Goal: Task Accomplishment & Management: Use online tool/utility

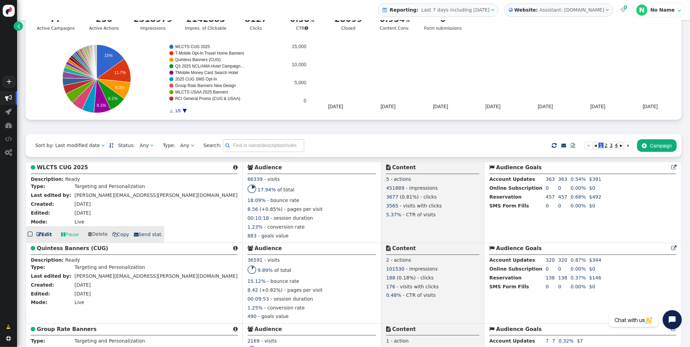
scroll to position [147, 0]
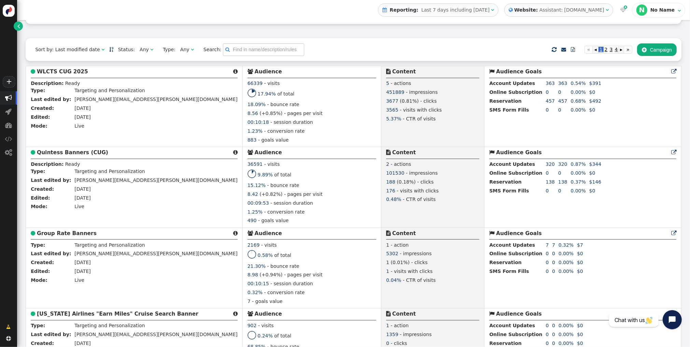
click at [142, 53] on div "Any" at bounding box center [145, 49] width 11 height 7
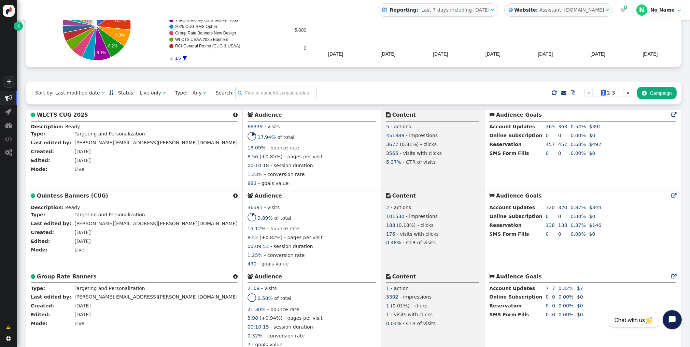
scroll to position [106, 0]
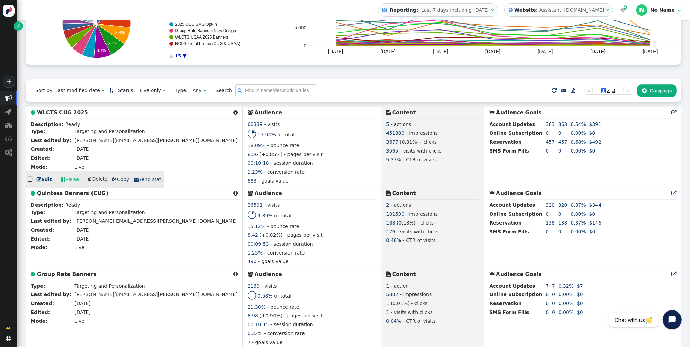
click at [70, 114] on b "WLCTS CUG 2025" at bounding box center [62, 113] width 51 height 6
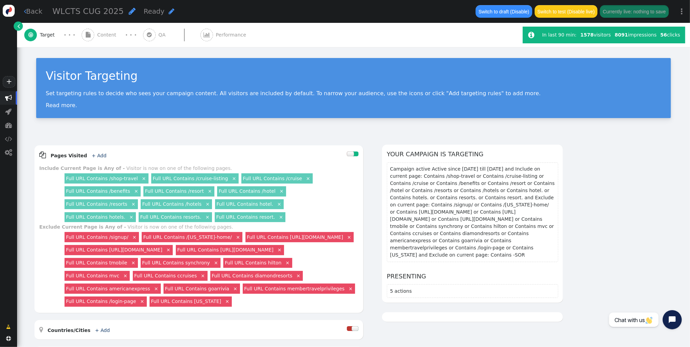
click at [98, 32] on span "Content" at bounding box center [108, 34] width 22 height 7
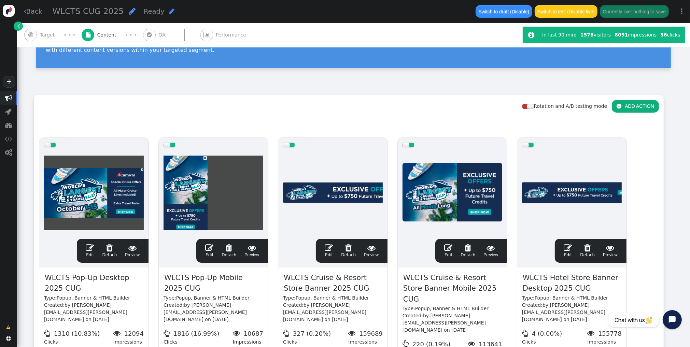
scroll to position [49, 0]
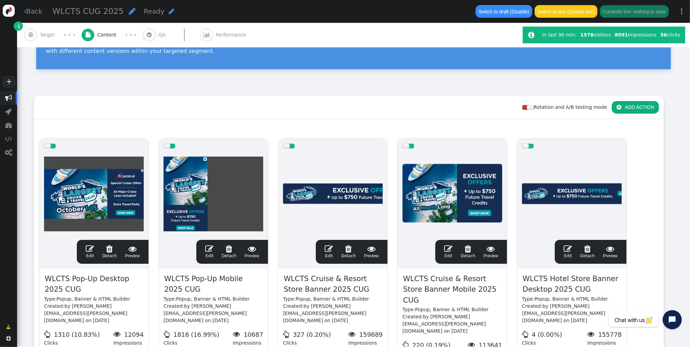
click at [326, 246] on span "" at bounding box center [328, 249] width 8 height 8
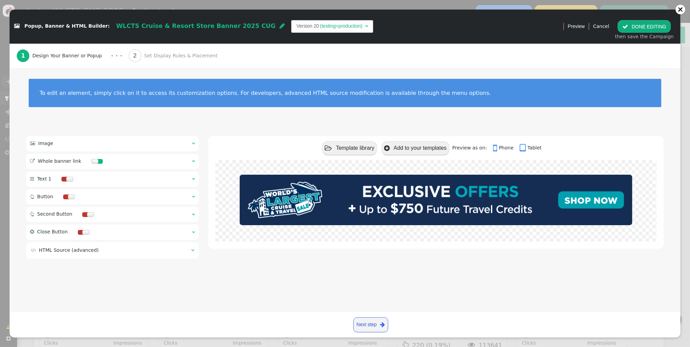
click at [155, 56] on span "Set Display Rules & Placement" at bounding box center [182, 55] width 76 height 7
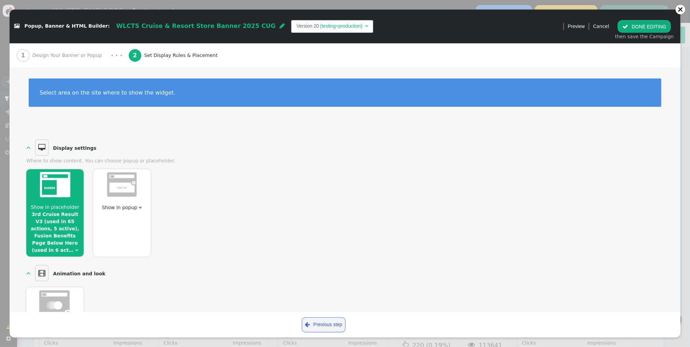
click at [53, 207] on span "Show in placeholder" at bounding box center [55, 206] width 48 height 5
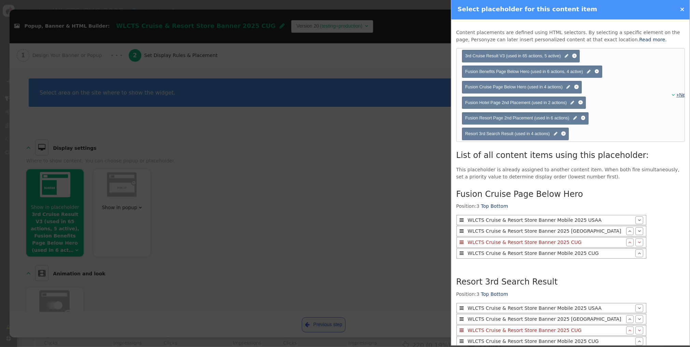
click at [681, 95] on link "+New" at bounding box center [682, 94] width 12 height 5
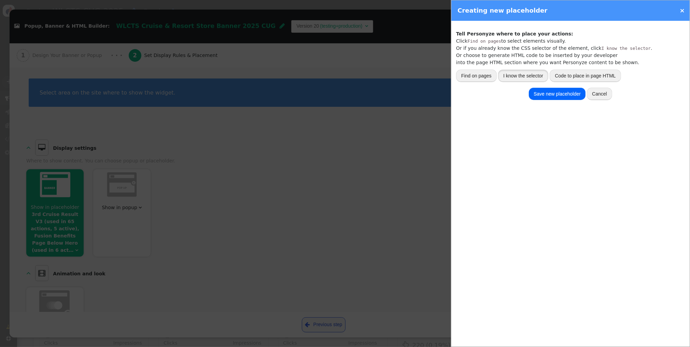
click at [521, 76] on button "I know the selector" at bounding box center [523, 76] width 50 height 12
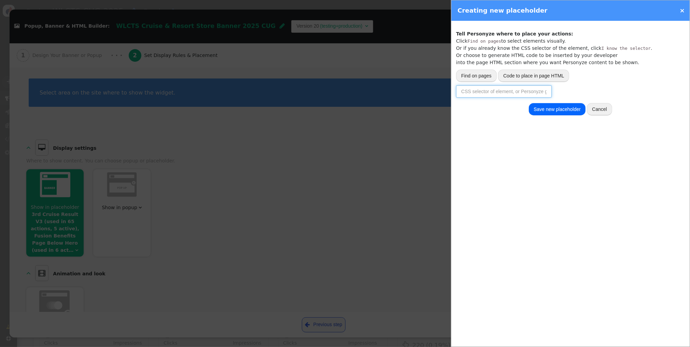
click at [508, 89] on input "text" at bounding box center [504, 91] width 96 height 12
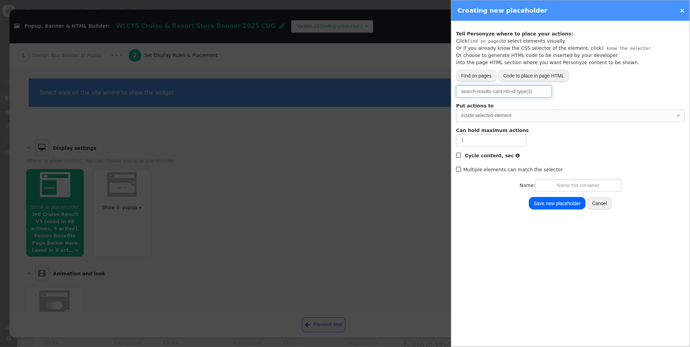
drag, startPoint x: 488, startPoint y: 113, endPoint x: 463, endPoint y: 113, distance: 24.6
click at [484, 113] on div "Inside selected element" at bounding box center [568, 115] width 214 height 7
type input "search-results-card:nth-of-type(3)"
click at [568, 187] on input "text" at bounding box center [578, 185] width 86 height 12
type input "A"
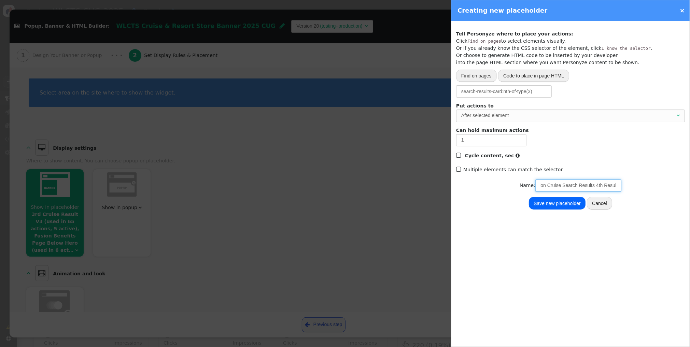
scroll to position [0, 10]
type input "Fusion Cruise Search Results 4th Result"
click at [566, 201] on button "Save new placeholder" at bounding box center [557, 203] width 57 height 12
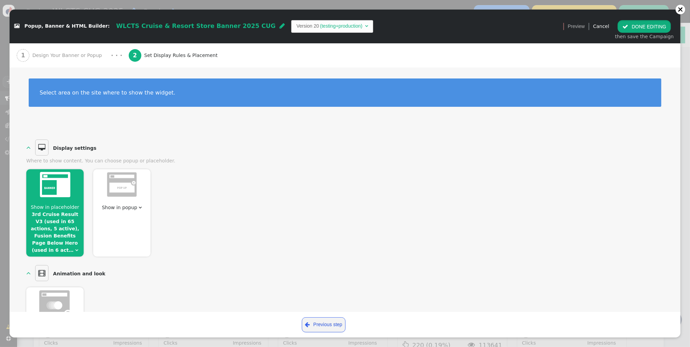
click at [631, 25] on button " DONE EDITING" at bounding box center [643, 26] width 53 height 12
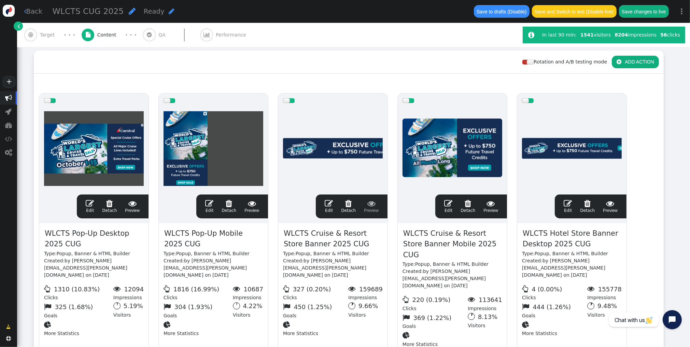
scroll to position [98, 0]
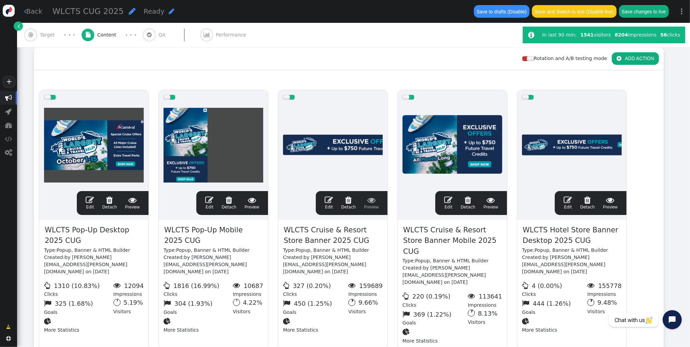
click at [444, 197] on div " Edit  Detach  Preview" at bounding box center [471, 203] width 62 height 14
click at [450, 200] on span "" at bounding box center [448, 200] width 8 height 8
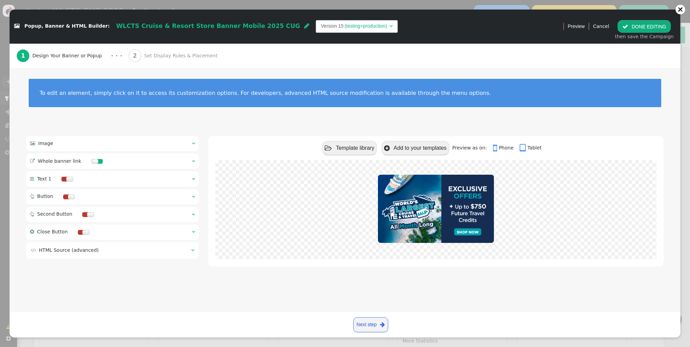
click at [174, 53] on span "Set Display Rules & Placement" at bounding box center [182, 55] width 76 height 7
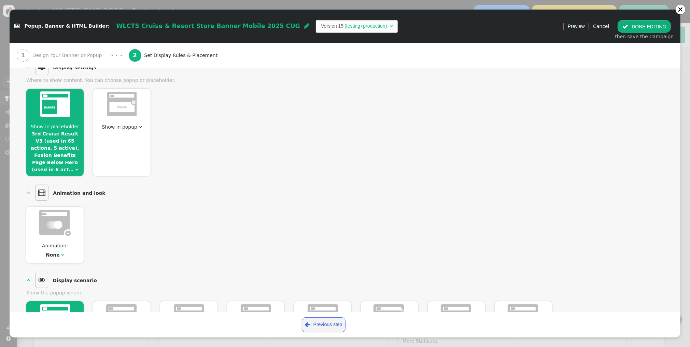
scroll to position [85, 0]
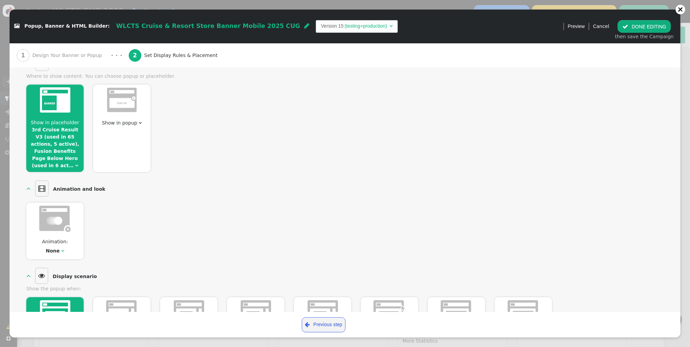
click at [64, 131] on link "3rd Cruise Result V3 (used in 65 actions, 5 active), Fusion Benefits Page Below…" at bounding box center [55, 147] width 48 height 41
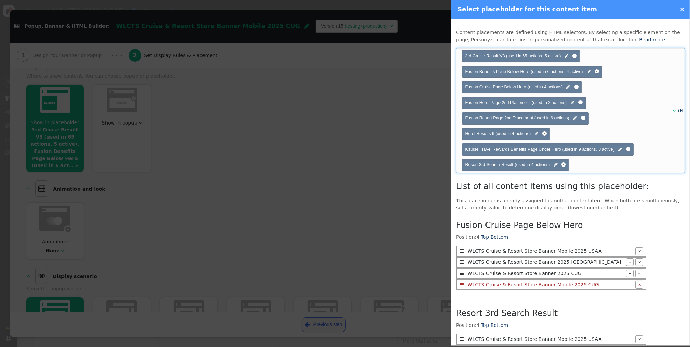
click at [672, 111] on span "" at bounding box center [673, 110] width 3 height 5
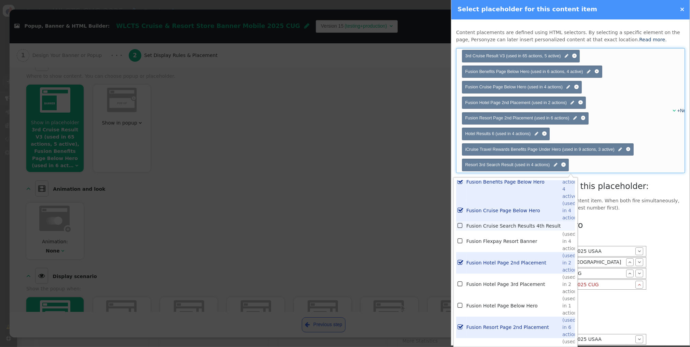
scroll to position [1575, 0]
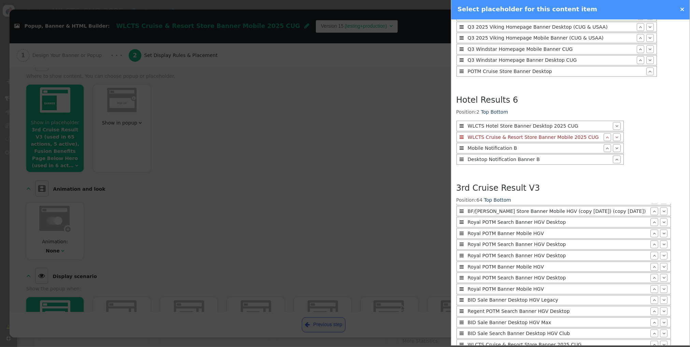
scroll to position [839, 0]
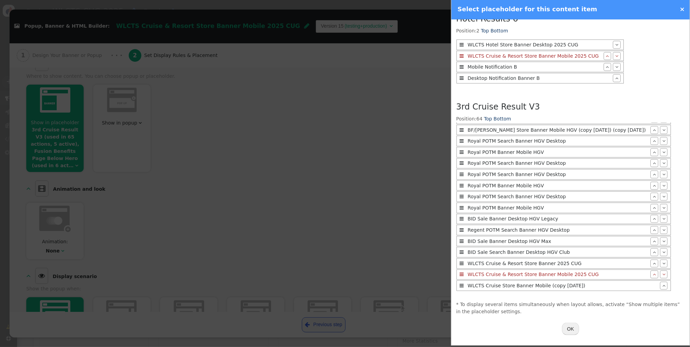
click at [569, 328] on button "OK" at bounding box center [570, 329] width 17 height 12
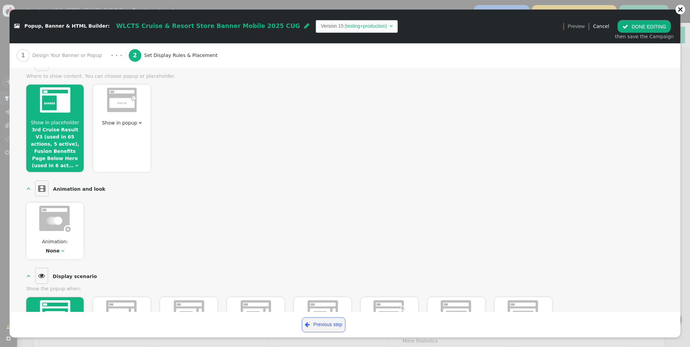
click at [632, 29] on button " DONE EDITING" at bounding box center [643, 26] width 53 height 12
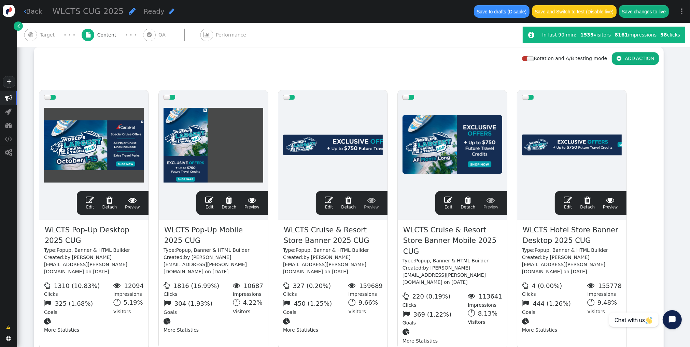
click at [333, 199] on span "" at bounding box center [328, 200] width 8 height 8
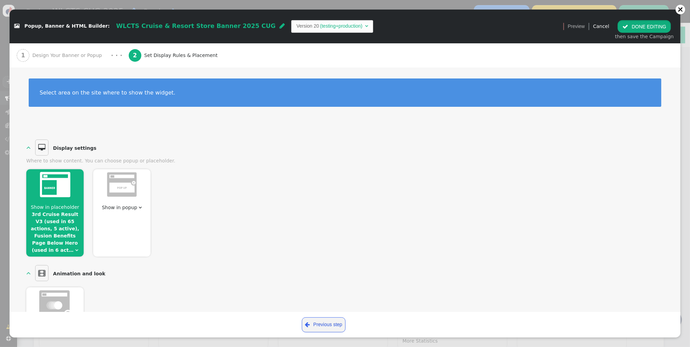
click at [656, 28] on button " DONE EDITING" at bounding box center [643, 26] width 53 height 12
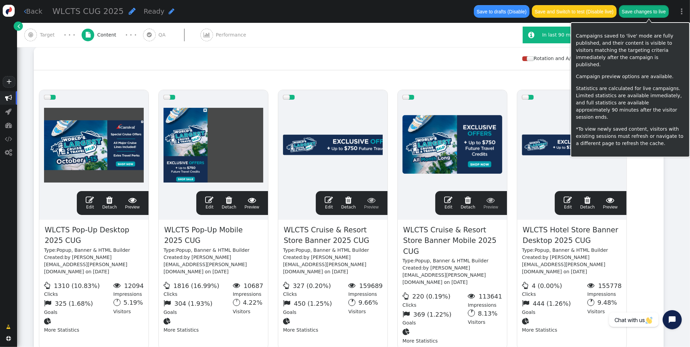
click at [654, 15] on button "Save changes to live" at bounding box center [644, 11] width 50 height 12
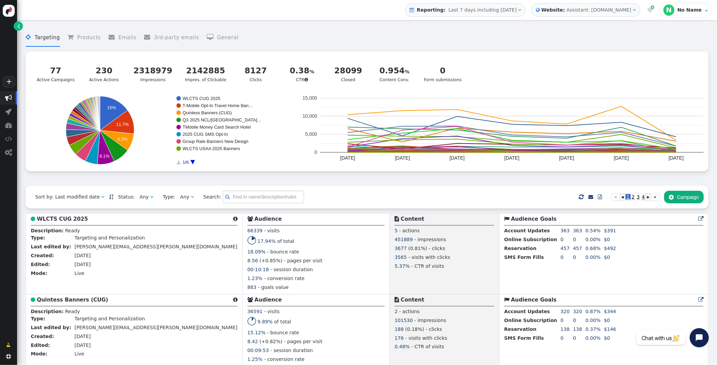
click at [150, 198] on span "" at bounding box center [151, 196] width 3 height 5
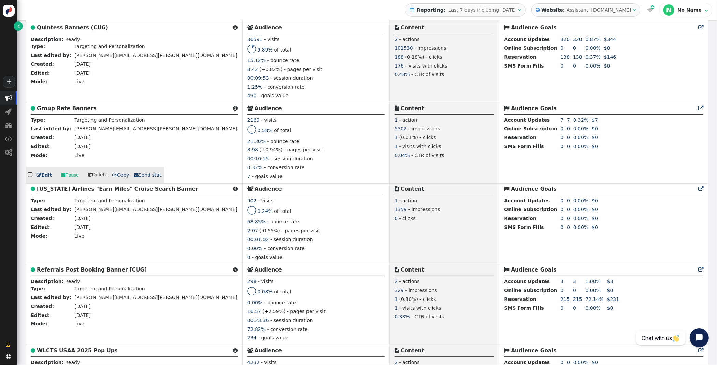
scroll to position [274, 0]
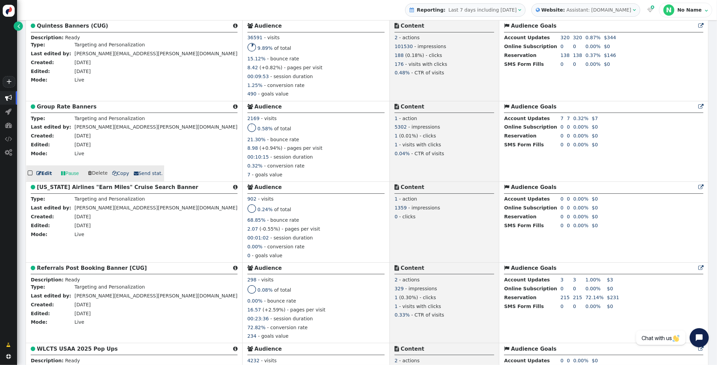
click at [64, 106] on b "Group Rate Banners" at bounding box center [67, 107] width 60 height 6
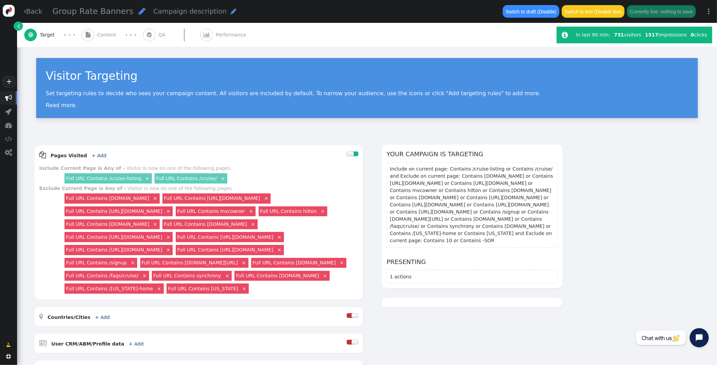
click at [102, 39] on span "Content" at bounding box center [108, 34] width 22 height 7
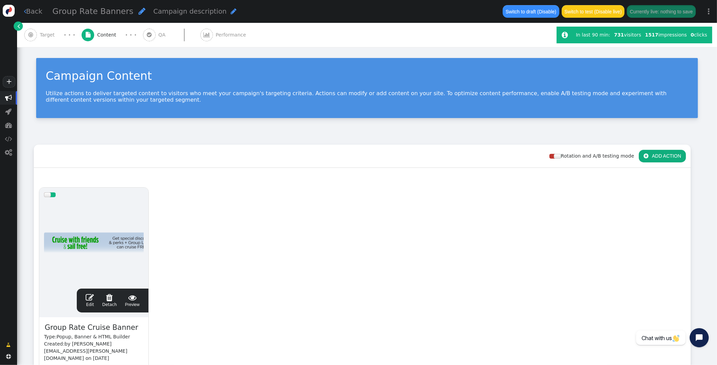
click at [91, 296] on span "" at bounding box center [90, 297] width 8 height 8
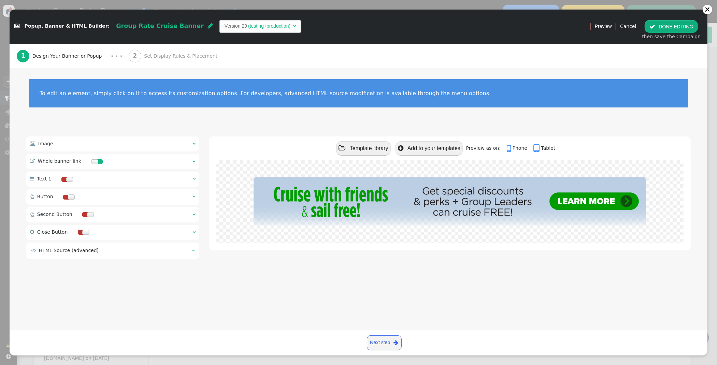
click at [165, 57] on span "Set Display Rules & Placement" at bounding box center [182, 56] width 76 height 7
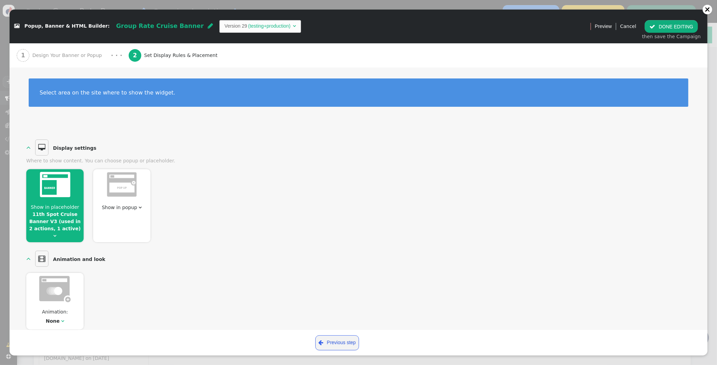
click at [56, 209] on span "Show in placeholder 11th Spot Cruise Banner V3 (used in 2 actions, 1 active) " at bounding box center [54, 222] width 57 height 36
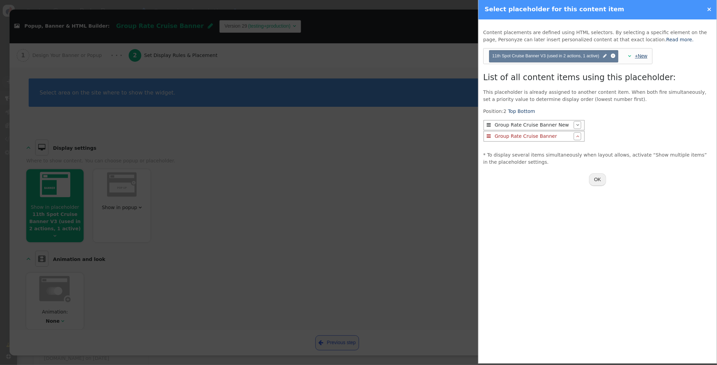
click at [637, 58] on link "+New" at bounding box center [641, 55] width 12 height 5
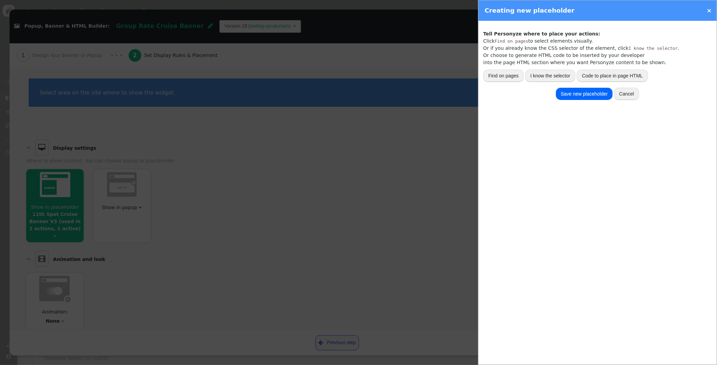
click at [539, 76] on button "I know the selector" at bounding box center [550, 76] width 50 height 12
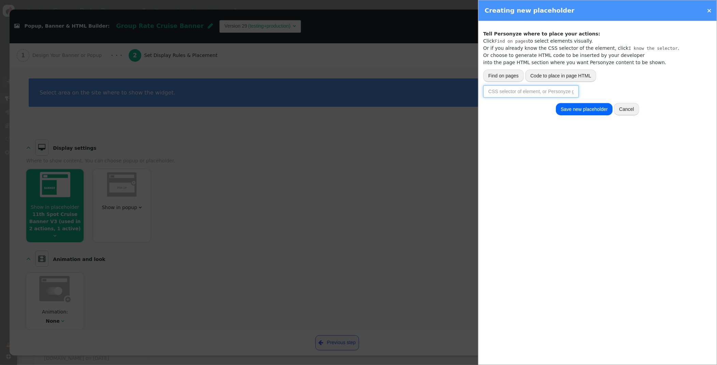
click at [520, 92] on input "text" at bounding box center [531, 91] width 96 height 12
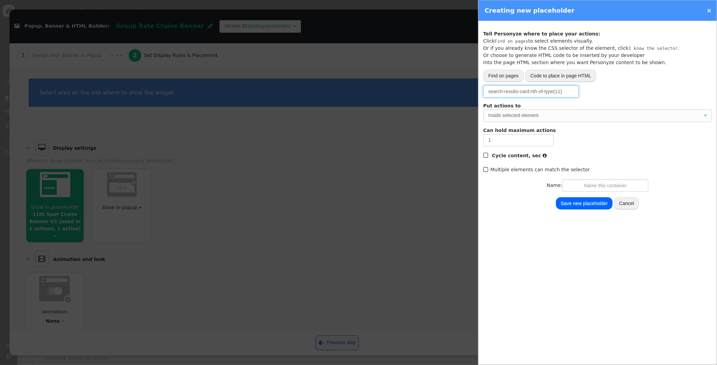
click at [528, 115] on div "Inside selected element" at bounding box center [595, 115] width 214 height 7
type input "search-results-card:nth-of-type(11)"
click at [606, 184] on input "text" at bounding box center [605, 185] width 86 height 12
type input "Fusion Cruise Search 11th Result"
click at [587, 205] on button "Save new placeholder" at bounding box center [584, 203] width 57 height 12
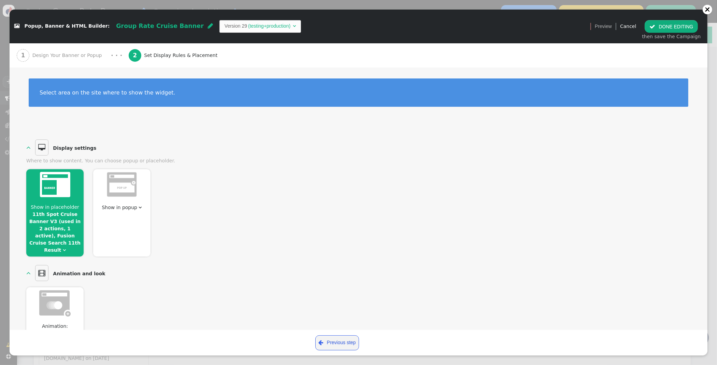
click at [686, 26] on button " DONE EDITING" at bounding box center [671, 26] width 53 height 12
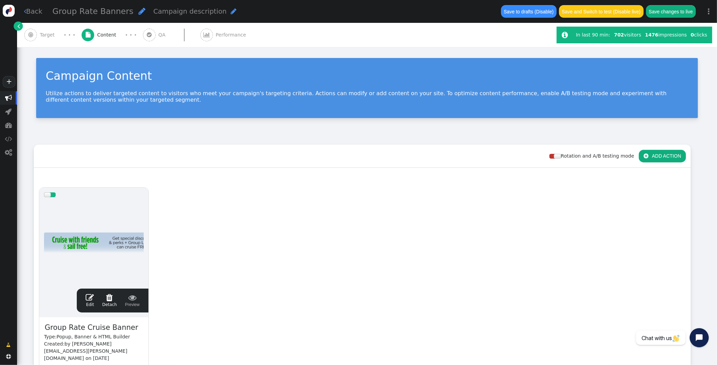
click at [672, 12] on button "Save changes to live" at bounding box center [671, 11] width 50 height 12
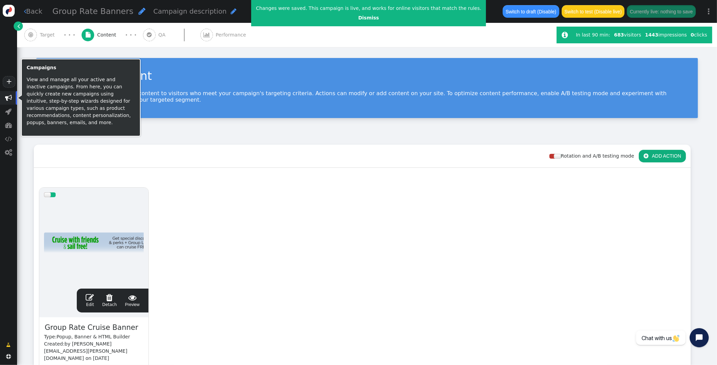
click at [9, 99] on span "" at bounding box center [8, 98] width 7 height 7
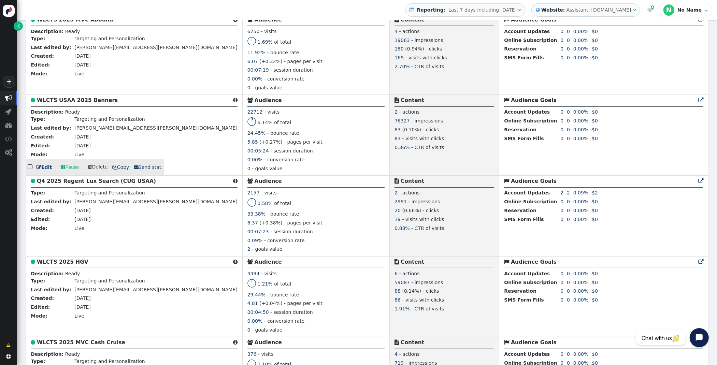
scroll to position [763, 0]
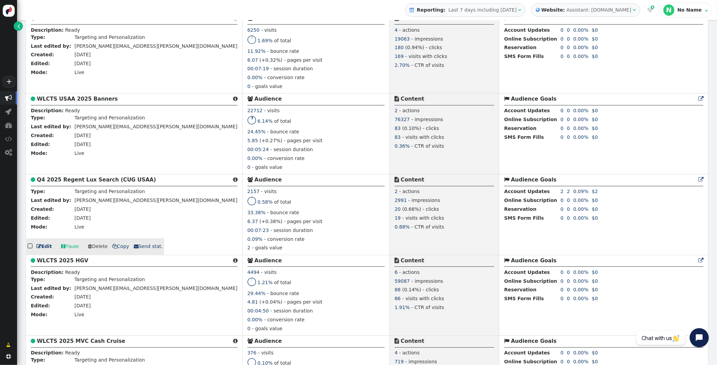
click at [81, 178] on b "Q4 2025 Regent Lux Search (CUG USAA)" at bounding box center [96, 180] width 119 height 6
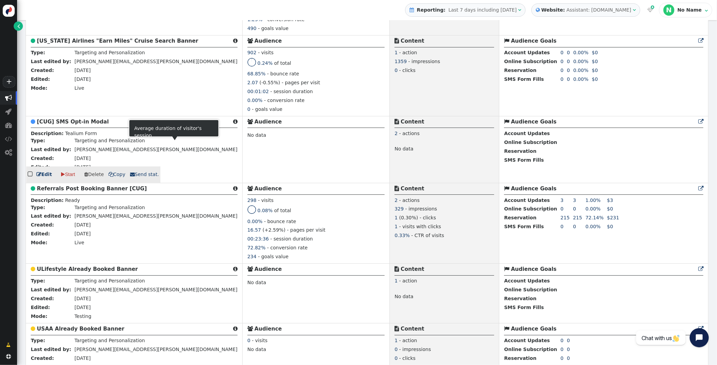
scroll to position [422, 0]
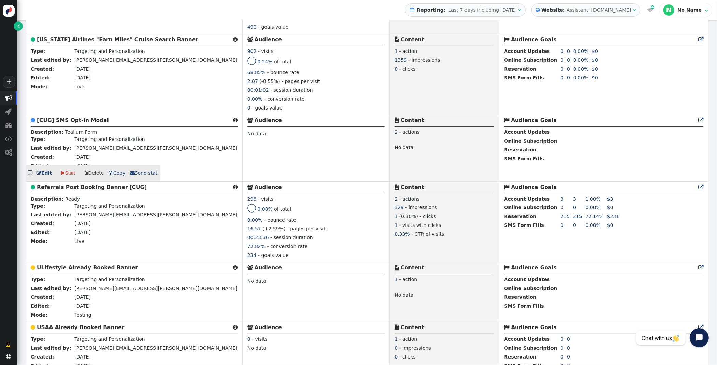
click at [68, 120] on b "[CUG] SMS Opt-in Modal" at bounding box center [73, 120] width 72 height 6
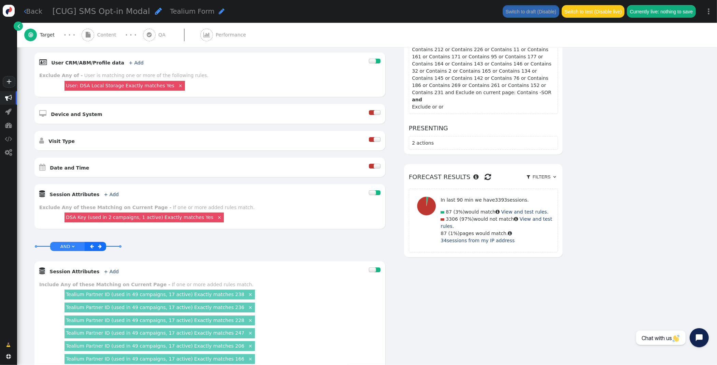
scroll to position [214, 0]
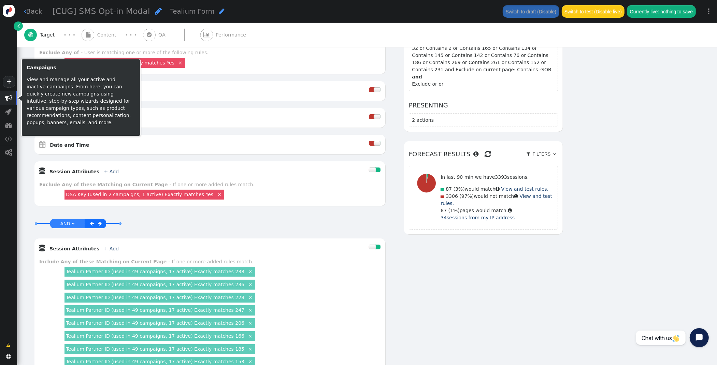
click at [9, 98] on span "" at bounding box center [8, 98] width 7 height 7
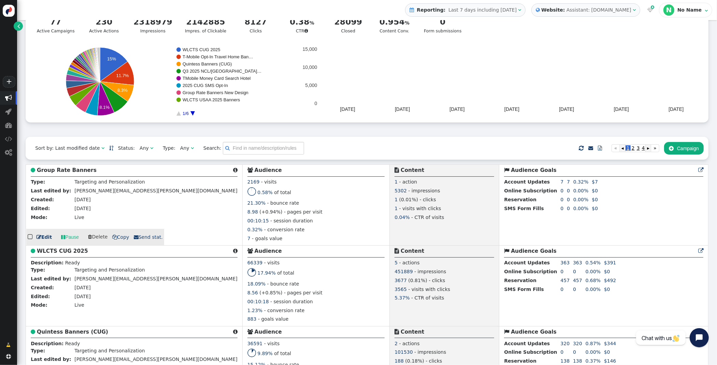
scroll to position [27, 0]
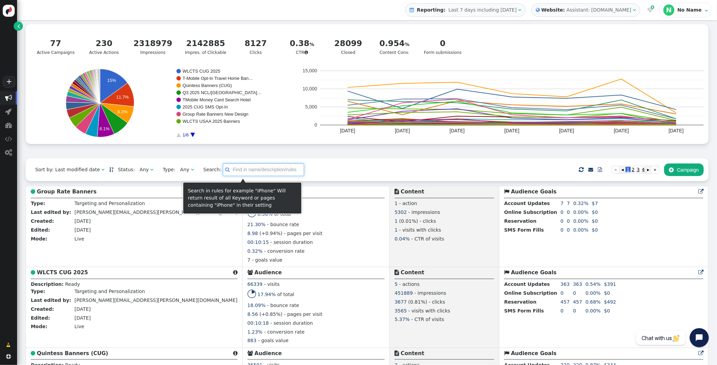
click at [241, 170] on input "text" at bounding box center [263, 169] width 81 height 12
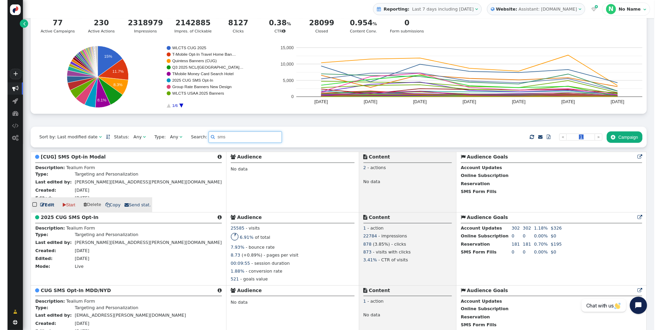
scroll to position [50, 0]
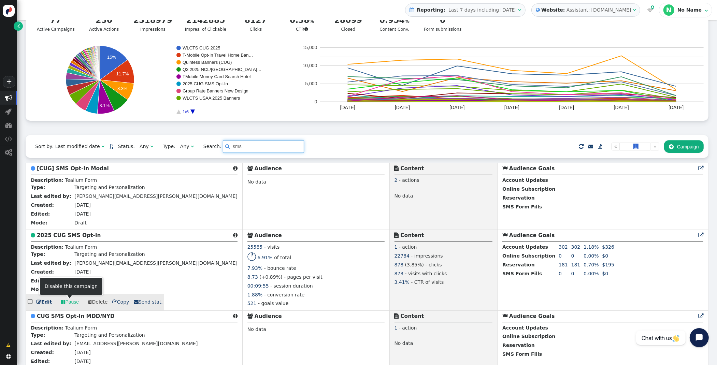
type input "sms"
click at [67, 301] on link " Pause" at bounding box center [69, 302] width 27 height 12
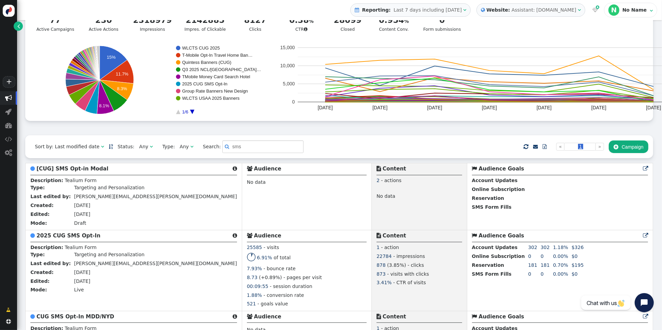
scroll to position [50, 19]
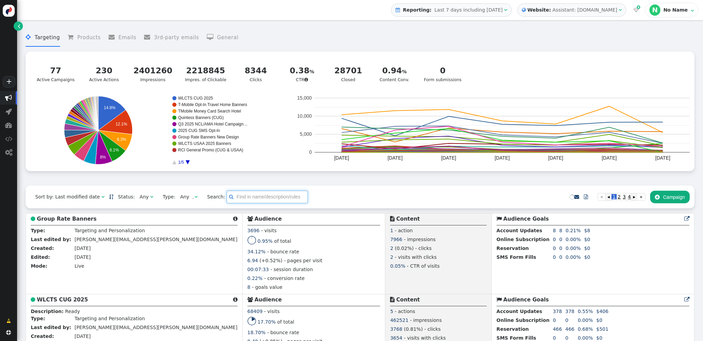
click at [240, 198] on input "text" at bounding box center [267, 197] width 81 height 12
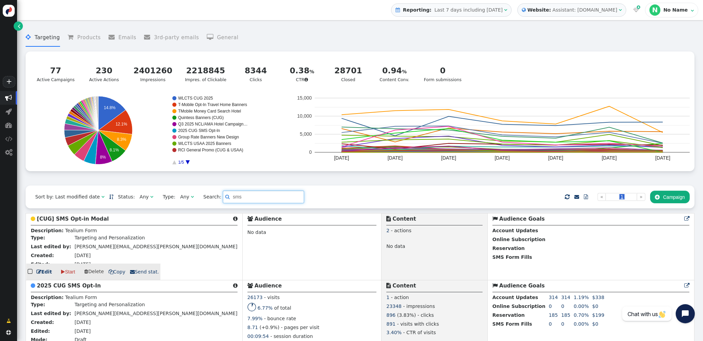
type input "sms"
click at [67, 220] on b "[CUG] SMS Opt-in Modal" at bounding box center [73, 219] width 72 height 6
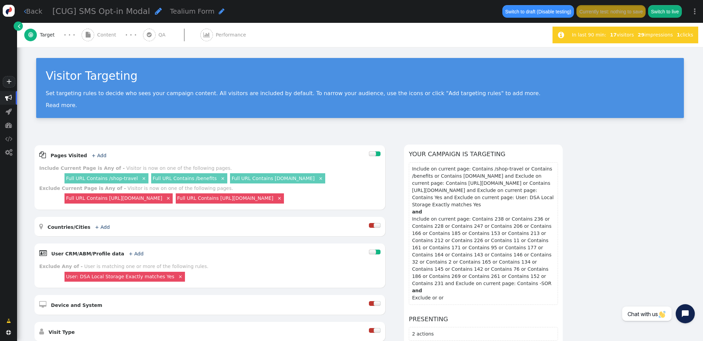
click at [96, 33] on div " Content" at bounding box center [101, 35] width 38 height 24
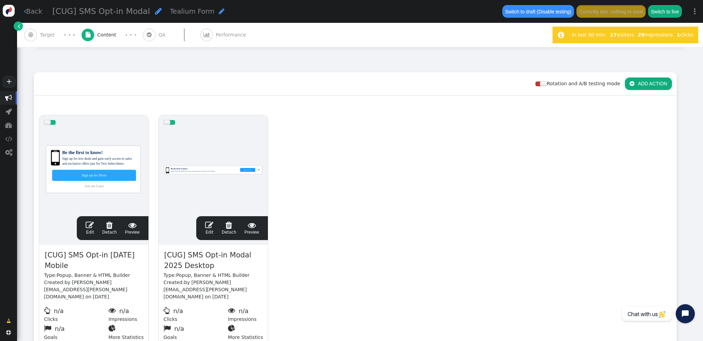
scroll to position [95, 0]
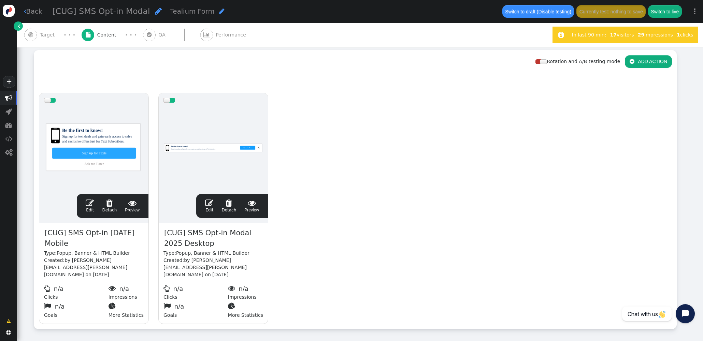
click at [88, 204] on span "" at bounding box center [90, 203] width 8 height 8
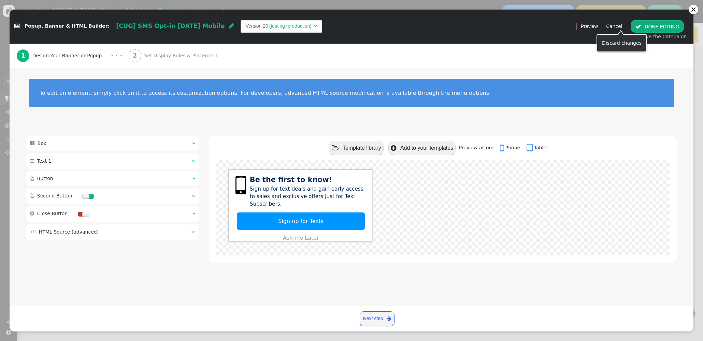
click at [622, 28] on link "Cancel" at bounding box center [614, 26] width 16 height 5
click at [144, 58] on span "Set Display Rules & Placement" at bounding box center [182, 55] width 76 height 7
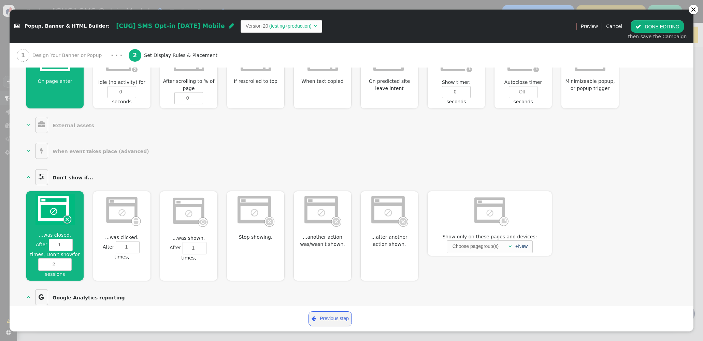
scroll to position [315, 0]
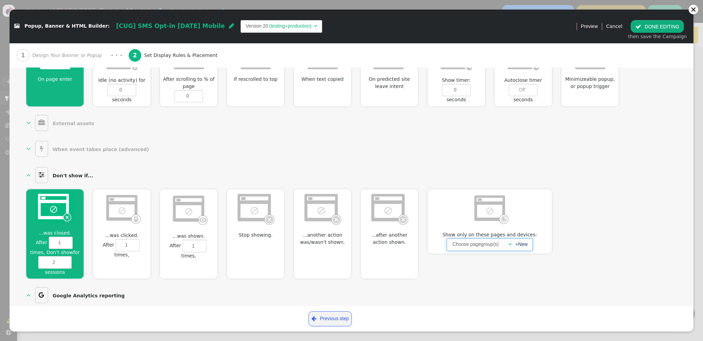
click at [508, 241] on div "" at bounding box center [508, 244] width 7 height 7
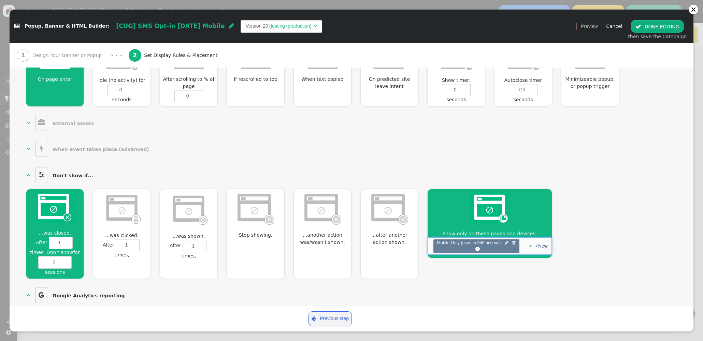
scroll to position [0, 0]
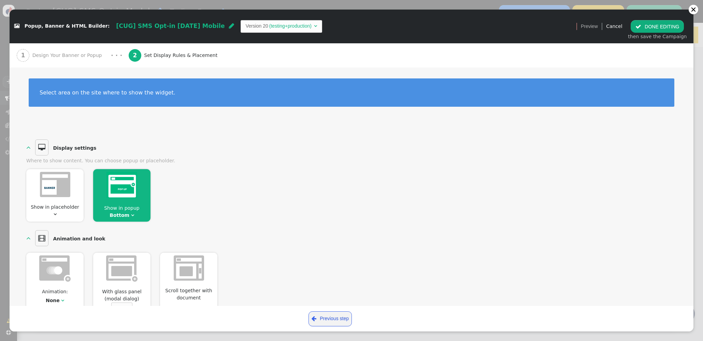
click at [652, 25] on button " DONE EDITING" at bounding box center [657, 26] width 53 height 12
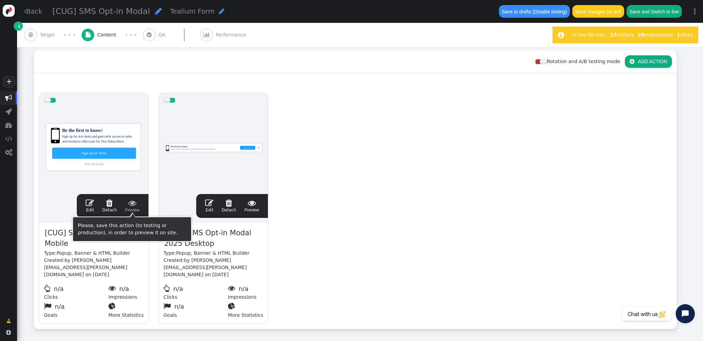
click at [88, 201] on span "" at bounding box center [90, 203] width 8 height 8
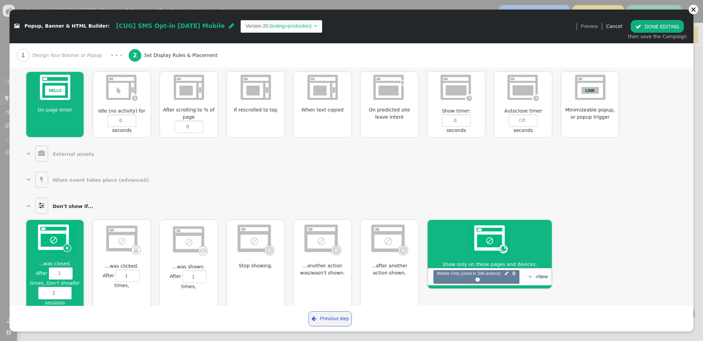
scroll to position [303, 0]
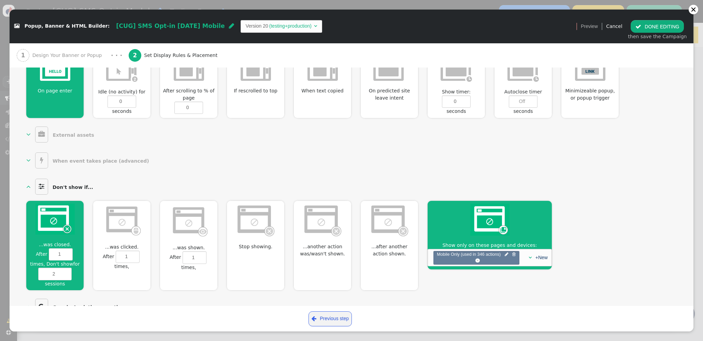
click at [641, 27] on span "" at bounding box center [638, 26] width 6 height 5
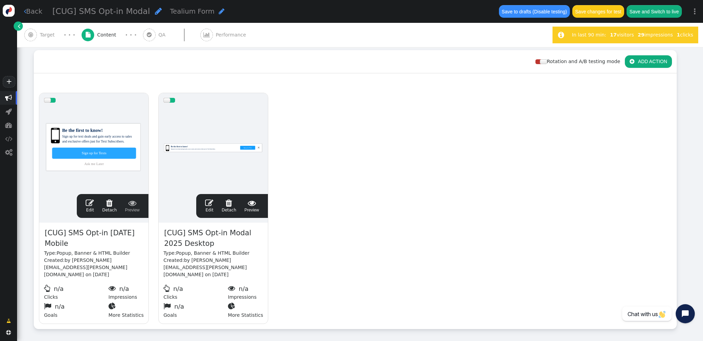
click at [208, 205] on span "" at bounding box center [209, 203] width 8 height 8
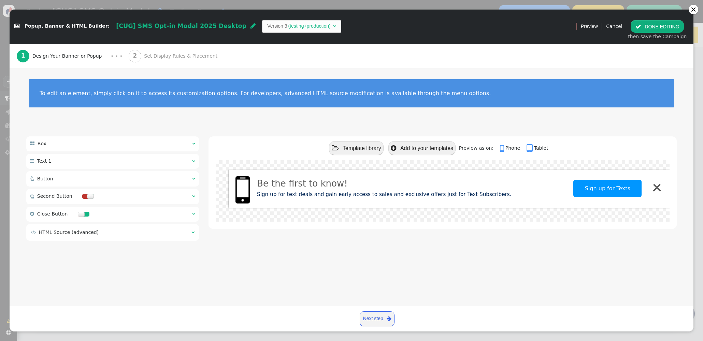
click at [167, 56] on span "Set Display Rules & Placement" at bounding box center [182, 56] width 76 height 7
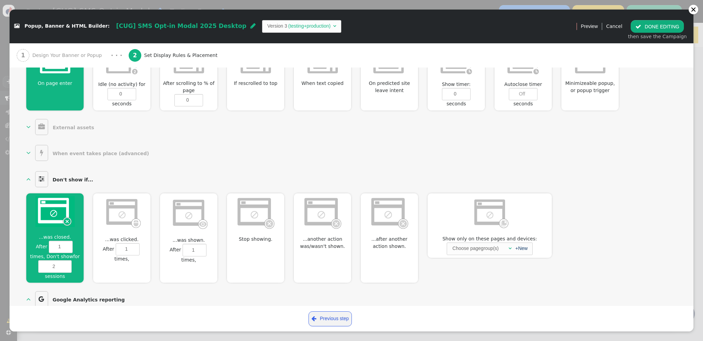
scroll to position [311, 0]
click at [510, 246] on span "" at bounding box center [509, 248] width 3 height 5
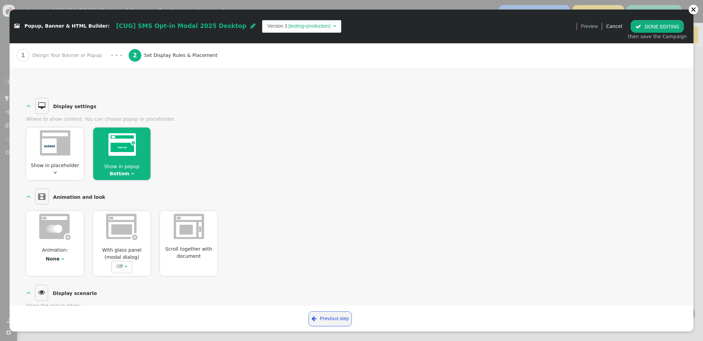
scroll to position [0, 0]
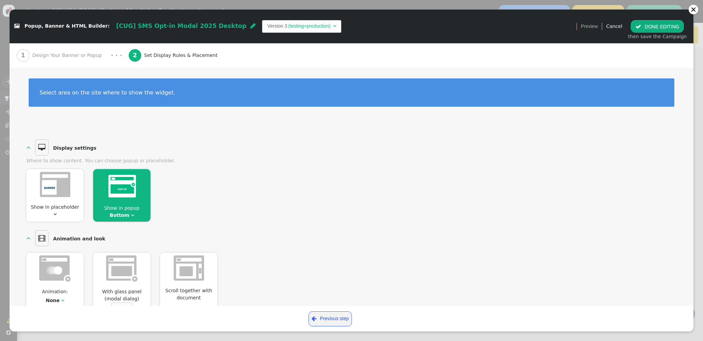
click at [658, 25] on button " DONE EDITING" at bounding box center [657, 26] width 53 height 12
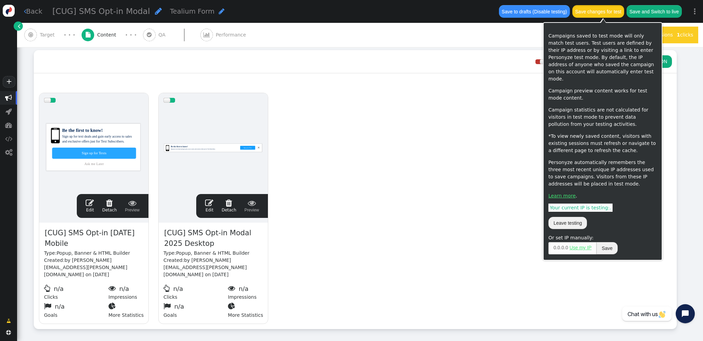
click at [590, 13] on button "Save changes for test" at bounding box center [598, 11] width 52 height 12
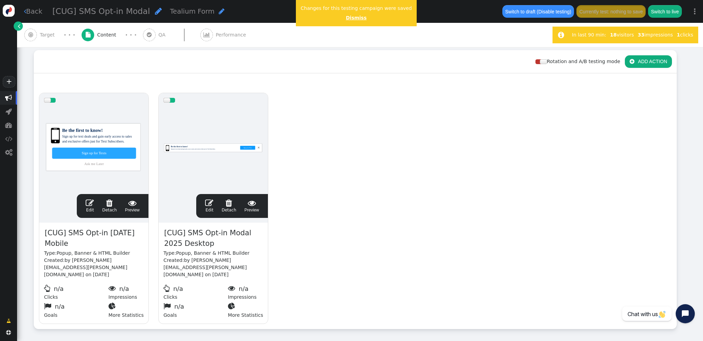
click at [348, 18] on link "Dismiss" at bounding box center [356, 17] width 21 height 5
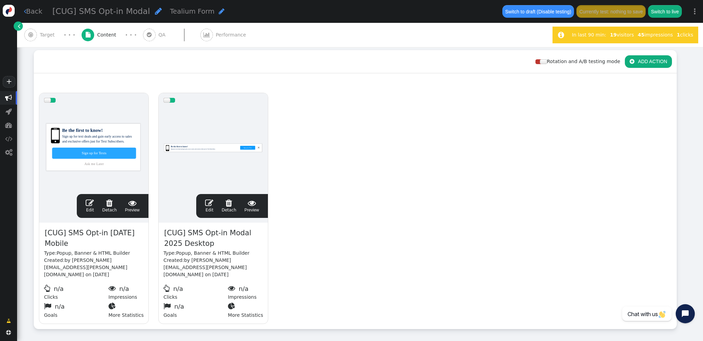
click at [411, 58] on div "Rotation and A/B testing mode  ADD ACTION" at bounding box center [355, 61] width 643 height 23
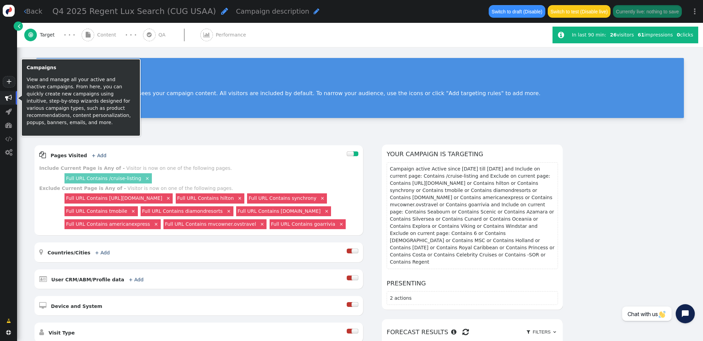
click at [10, 96] on span "" at bounding box center [8, 98] width 7 height 7
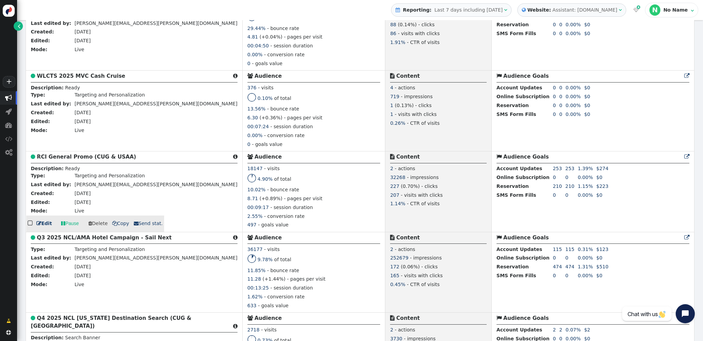
scroll to position [1050, 0]
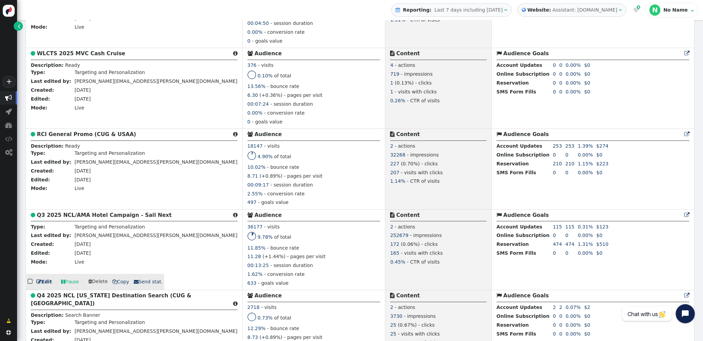
click at [75, 212] on b "Q3 2025 NCL/AMA Hotel Campaign - Sail Next" at bounding box center [104, 215] width 135 height 6
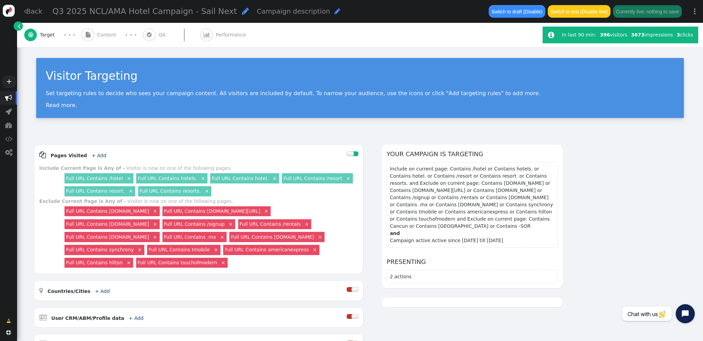
click at [112, 32] on span "Content" at bounding box center [108, 34] width 22 height 7
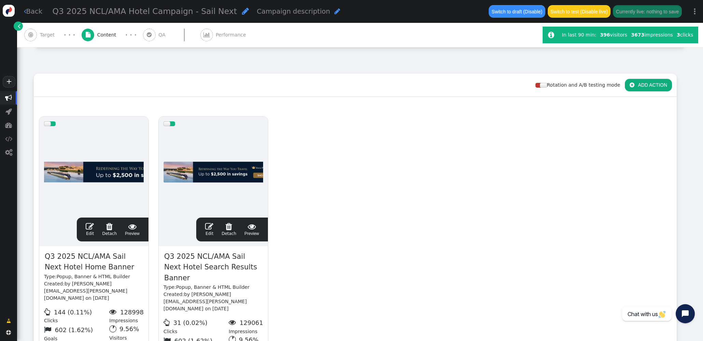
scroll to position [77, 0]
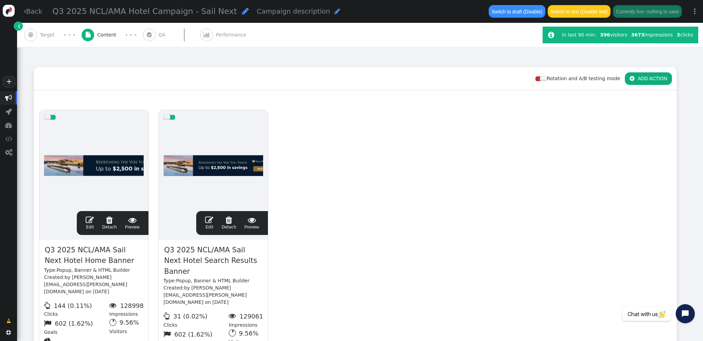
click at [90, 218] on span "" at bounding box center [90, 220] width 8 height 8
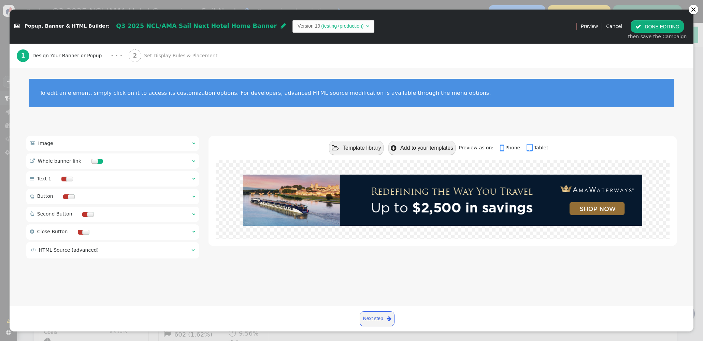
click at [162, 56] on span "Set Display Rules & Placement" at bounding box center [182, 55] width 76 height 7
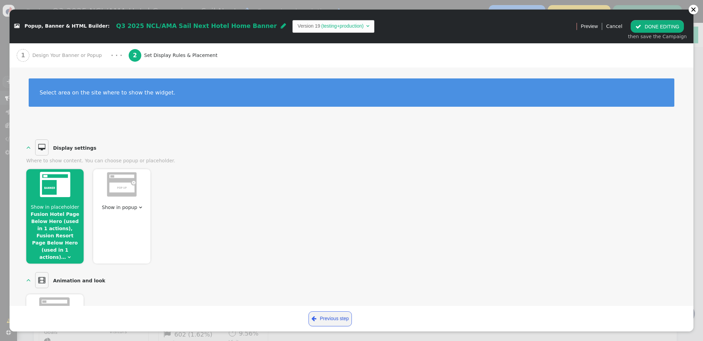
click at [55, 212] on link "Fusion Hotel Page Below Hero (used in 1 actions), Fusion Resort Page Below Hero…" at bounding box center [55, 236] width 48 height 48
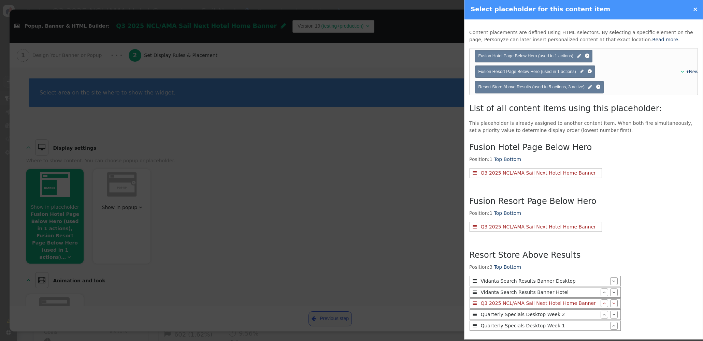
click at [695, 8] on link "×" at bounding box center [695, 8] width 5 height 7
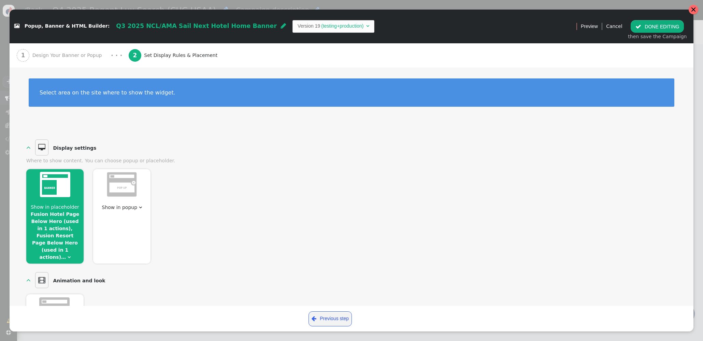
click at [695, 10] on div at bounding box center [693, 9] width 5 height 5
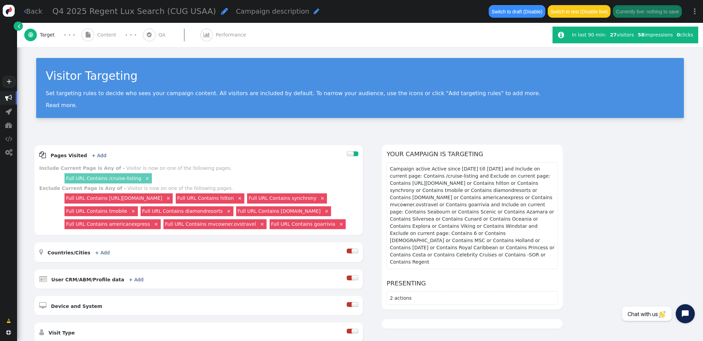
click at [96, 33] on div " Content" at bounding box center [101, 35] width 38 height 24
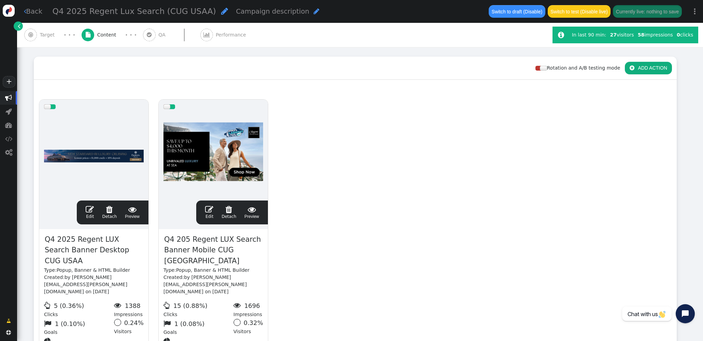
scroll to position [141, 0]
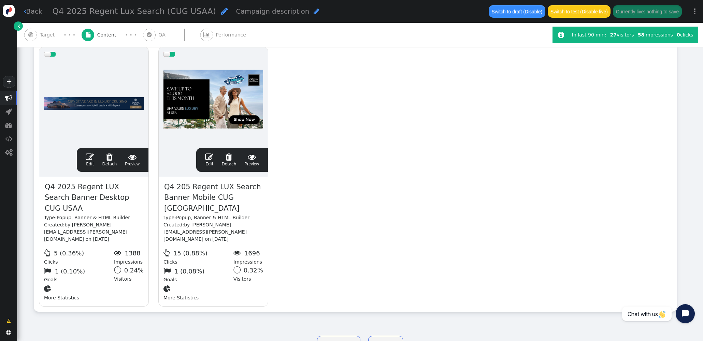
click at [208, 157] on span "" at bounding box center [209, 157] width 8 height 8
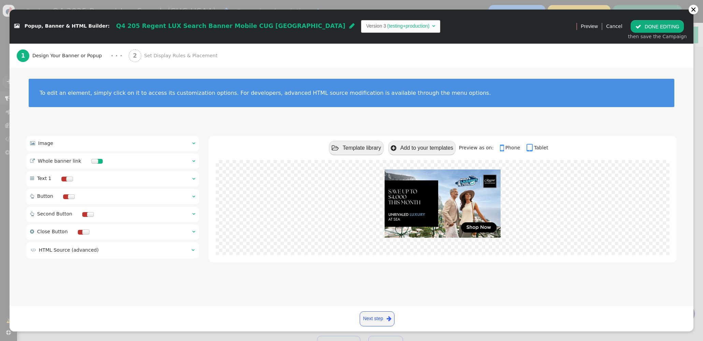
click at [151, 55] on span "Set Display Rules & Placement" at bounding box center [182, 55] width 76 height 7
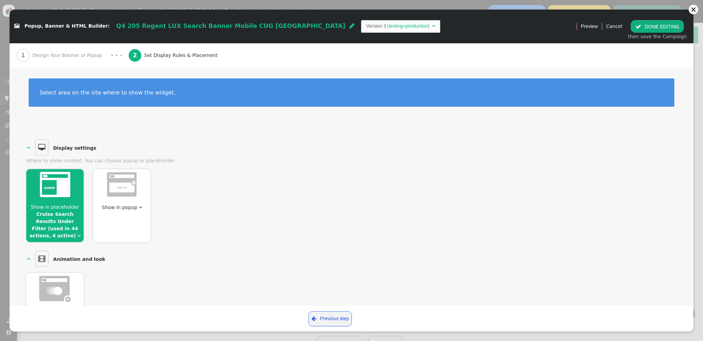
scroll to position [33, 0]
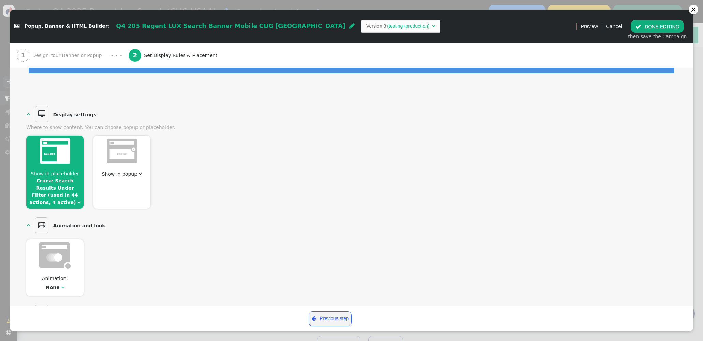
click at [53, 179] on link "Cruise Search Results Under Filter (used in 44 actions, 4 active)" at bounding box center [53, 191] width 49 height 27
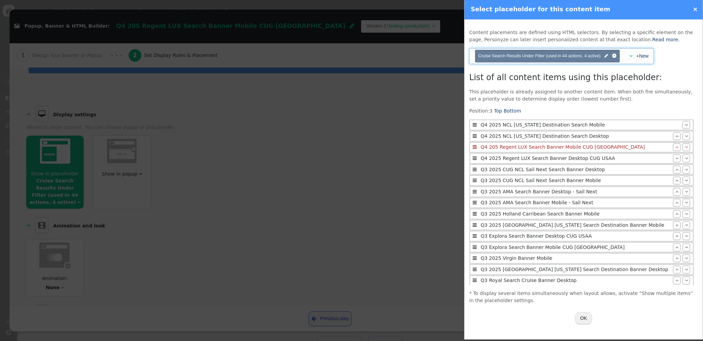
click at [630, 56] on span "" at bounding box center [630, 56] width 3 height 5
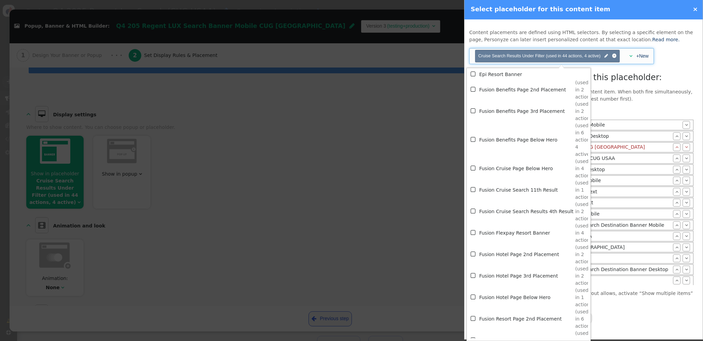
scroll to position [1510, 0]
click at [694, 7] on link "×" at bounding box center [695, 8] width 5 height 7
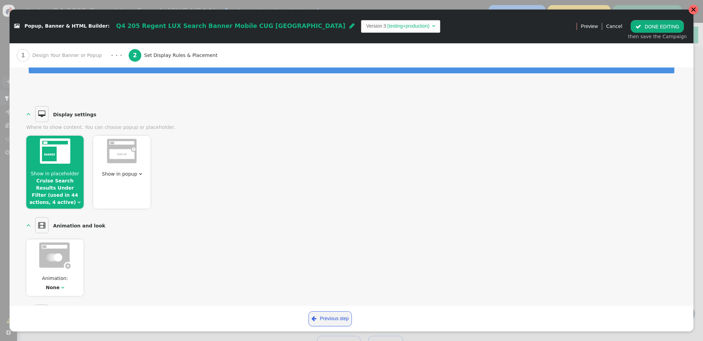
click at [692, 13] on div at bounding box center [694, 10] width 10 height 10
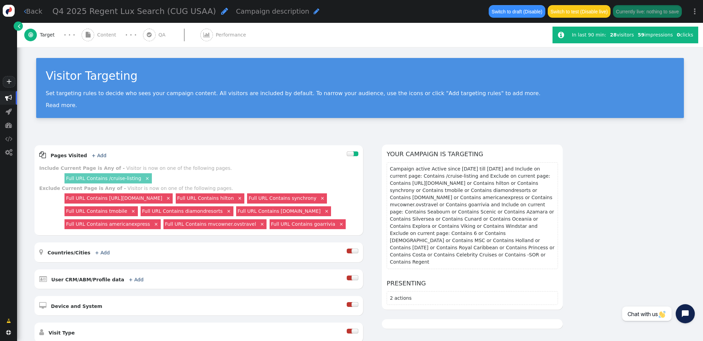
click at [104, 33] on span "Content" at bounding box center [108, 34] width 22 height 7
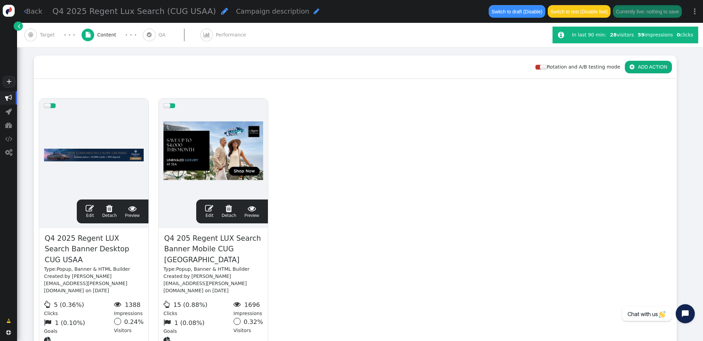
scroll to position [124, 0]
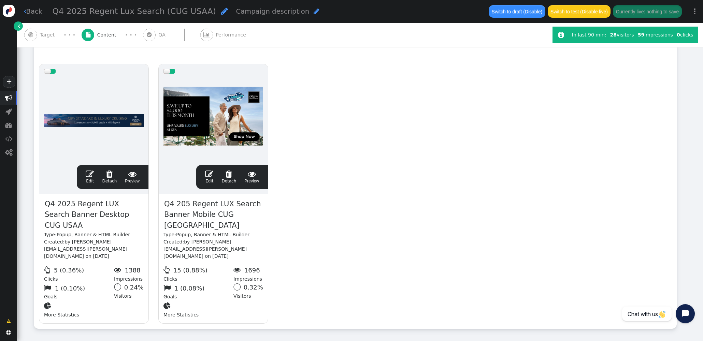
click at [208, 175] on span "" at bounding box center [209, 174] width 8 height 8
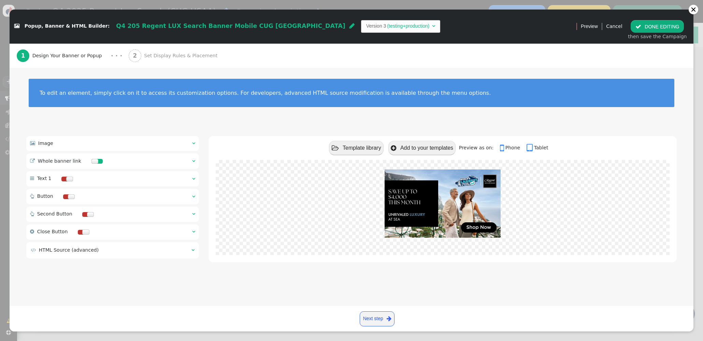
click at [144, 57] on span "Set Display Rules & Placement" at bounding box center [182, 55] width 76 height 7
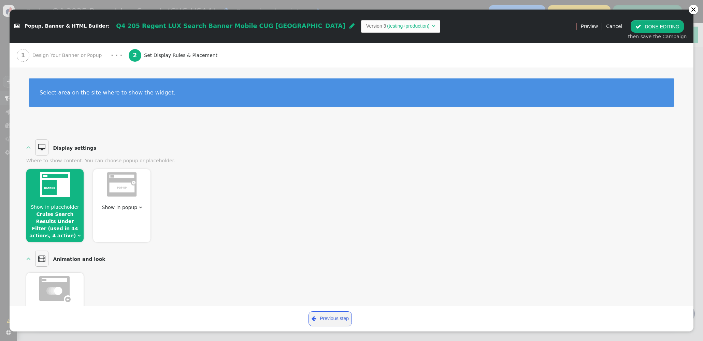
scroll to position [69, 0]
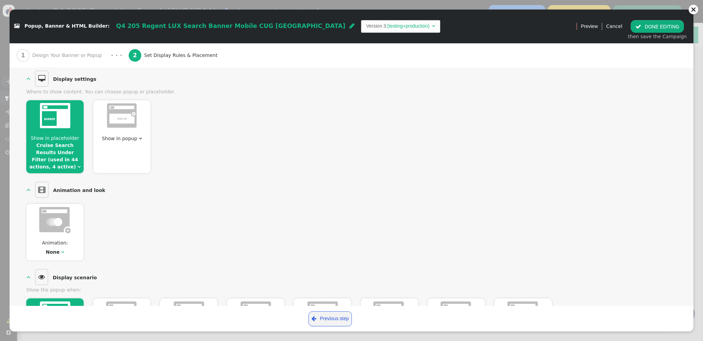
click at [74, 146] on link "Cruise Search Results Under Filter (used in 44 actions, 4 active)" at bounding box center [53, 156] width 49 height 27
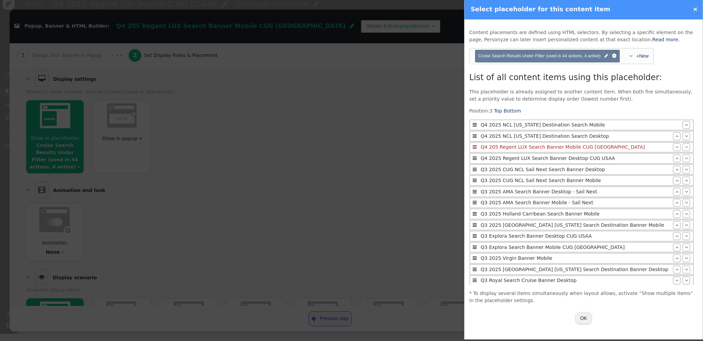
scroll to position [0, 0]
click at [629, 56] on span "" at bounding box center [630, 56] width 3 height 5
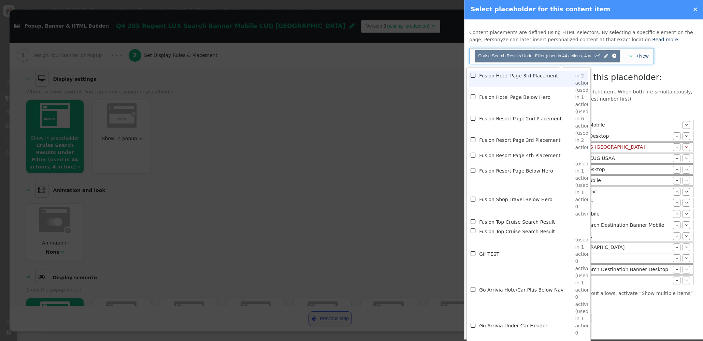
scroll to position [1710, 0]
click at [473, 225] on span "" at bounding box center [473, 223] width 6 height 9
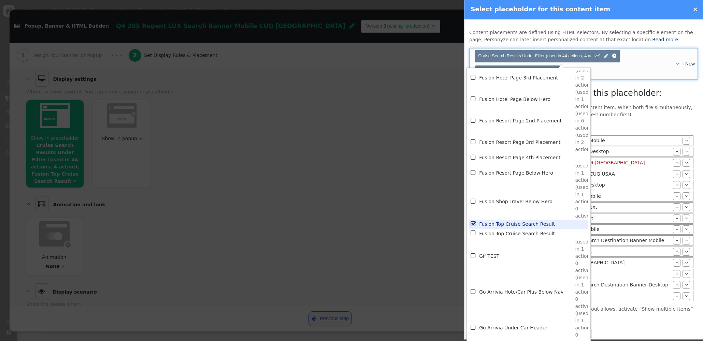
click at [627, 122] on div "List of all content items using this placeholder: This placeholder is already a…" at bounding box center [583, 203] width 229 height 233
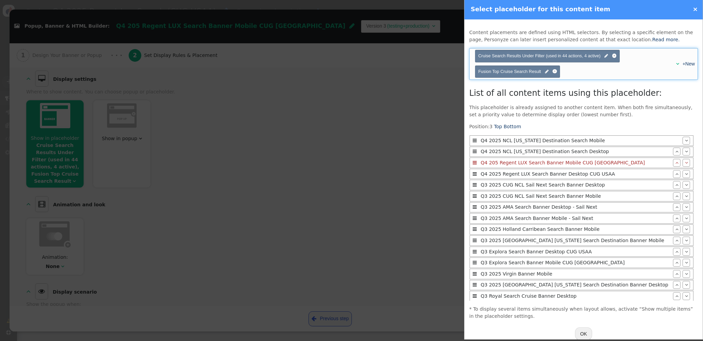
scroll to position [10, 0]
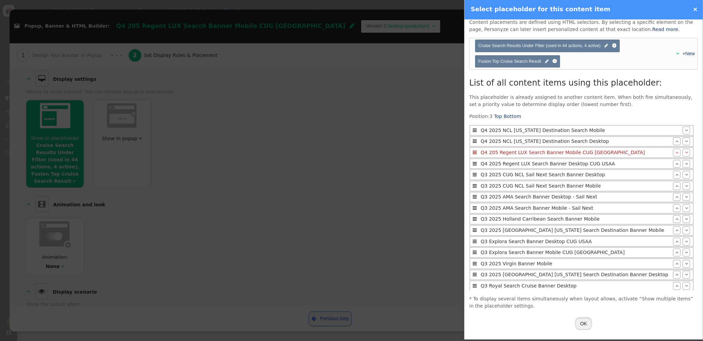
click at [584, 324] on button "OK" at bounding box center [583, 323] width 17 height 12
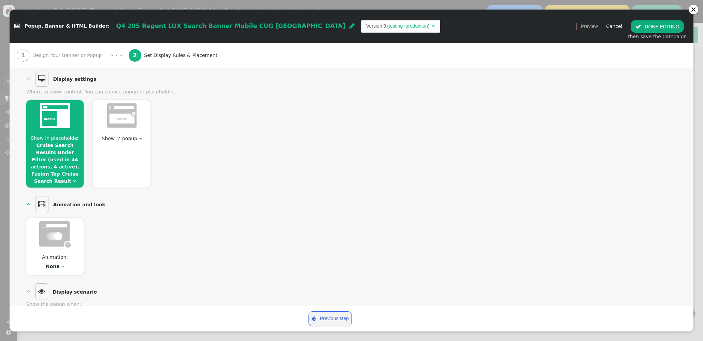
click at [647, 25] on button " DONE EDITING" at bounding box center [657, 26] width 53 height 12
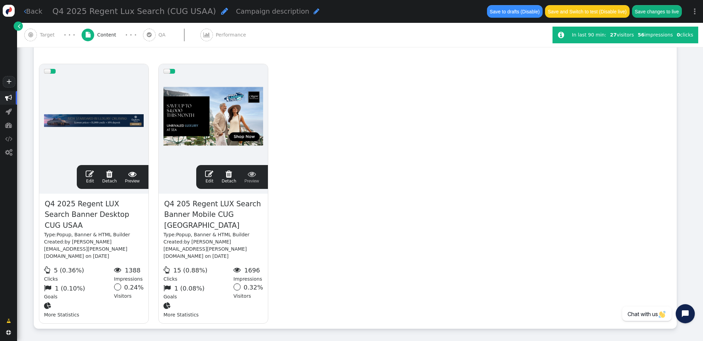
click at [93, 172] on span "" at bounding box center [90, 174] width 8 height 8
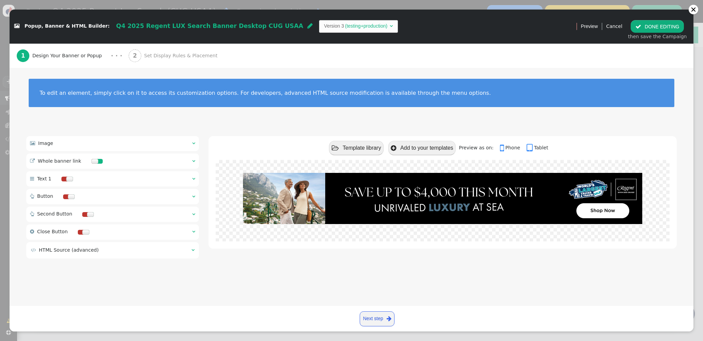
click at [166, 58] on span "Set Display Rules & Placement" at bounding box center [182, 55] width 76 height 7
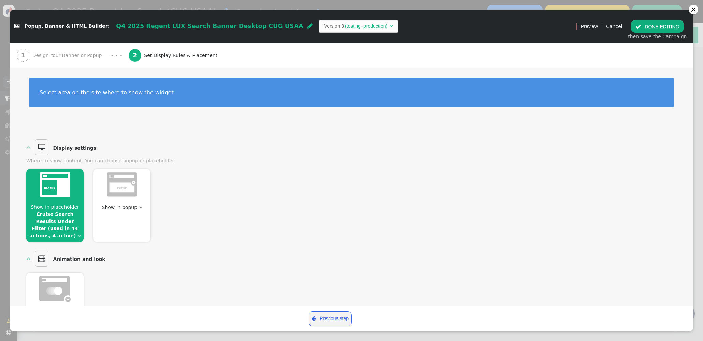
click at [71, 197] on div at bounding box center [54, 185] width 57 height 33
click at [60, 207] on span "Show in placeholder" at bounding box center [55, 206] width 48 height 5
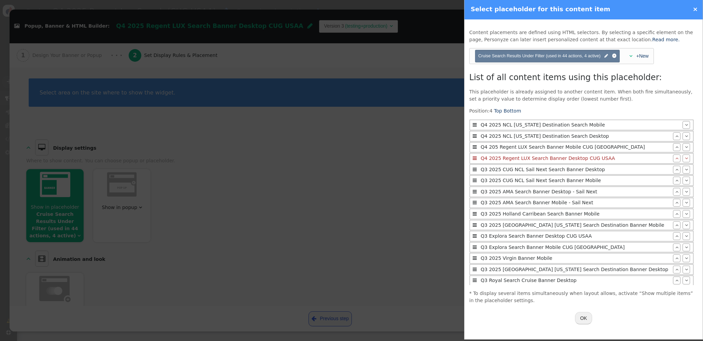
scroll to position [19, 0]
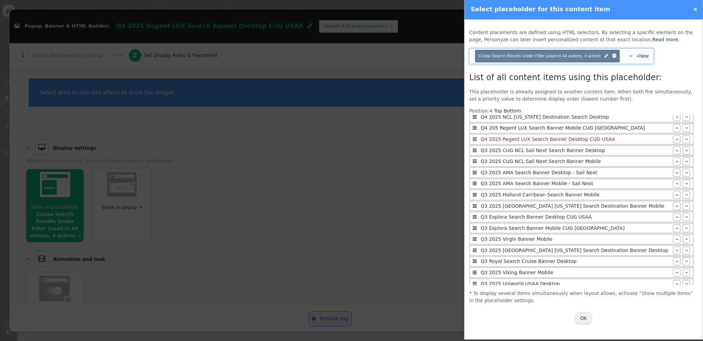
click at [631, 55] on span "" at bounding box center [630, 56] width 3 height 5
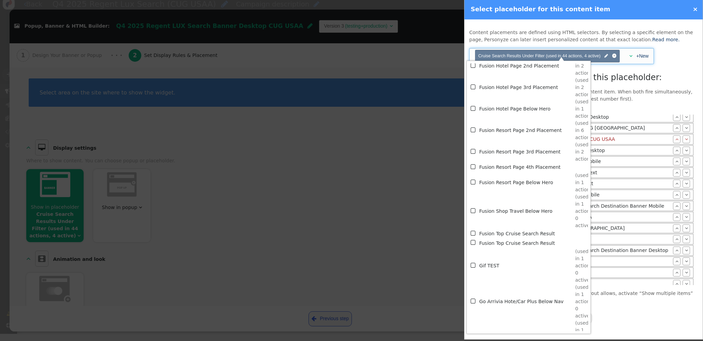
scroll to position [1691, 0]
click at [508, 239] on td "Fusion Top Cruise Search Result" at bounding box center [527, 235] width 96 height 9
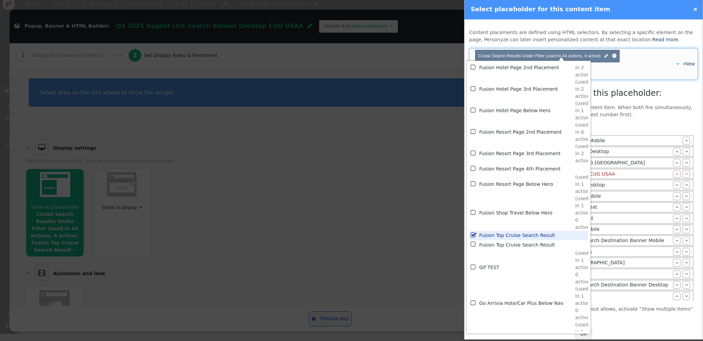
click at [681, 183] on div "Cruise Search Results Under Filter Position: 4 Top Bottom  Q4 2025 NCL [US_STA…" at bounding box center [583, 212] width 229 height 178
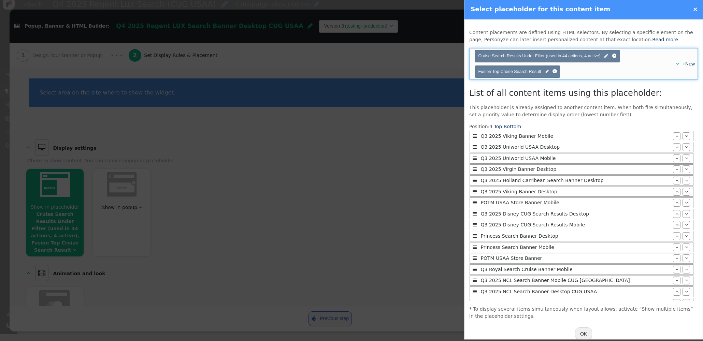
scroll to position [315, 0]
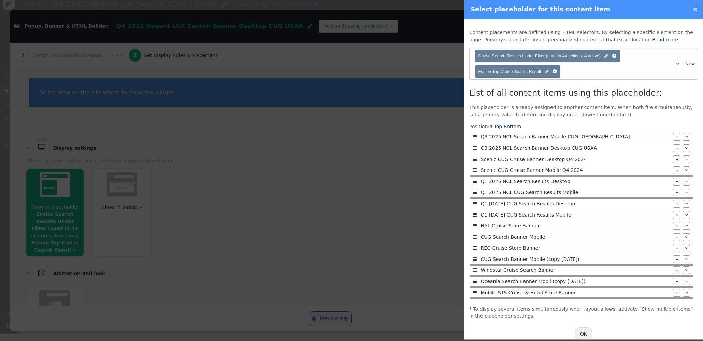
click at [588, 332] on button "OK" at bounding box center [583, 334] width 17 height 12
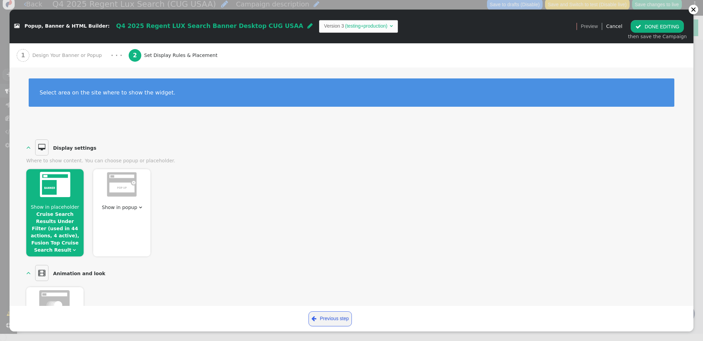
scroll to position [0, 0]
click at [658, 28] on button " DONE EDITING" at bounding box center [657, 26] width 53 height 12
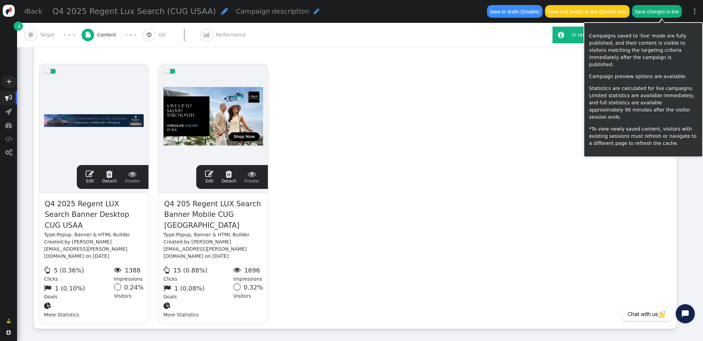
click at [660, 12] on button "Save changes to live" at bounding box center [657, 11] width 50 height 12
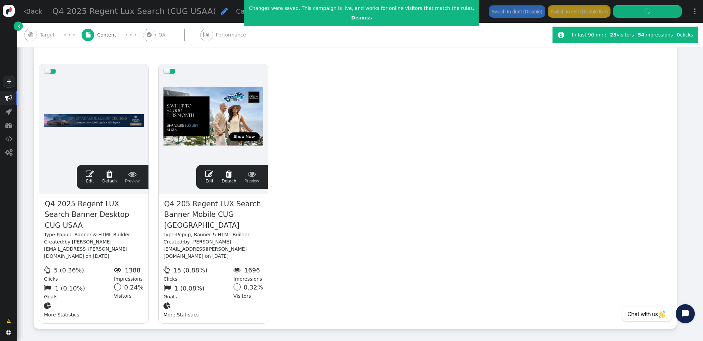
scroll to position [146, 0]
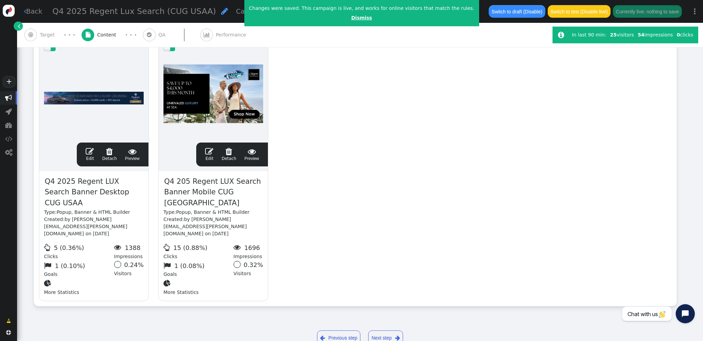
click at [358, 18] on link "Dismiss" at bounding box center [361, 17] width 21 height 5
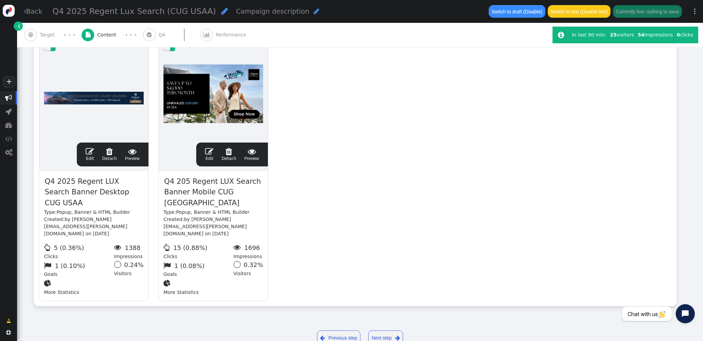
click at [208, 151] on span "" at bounding box center [209, 151] width 8 height 8
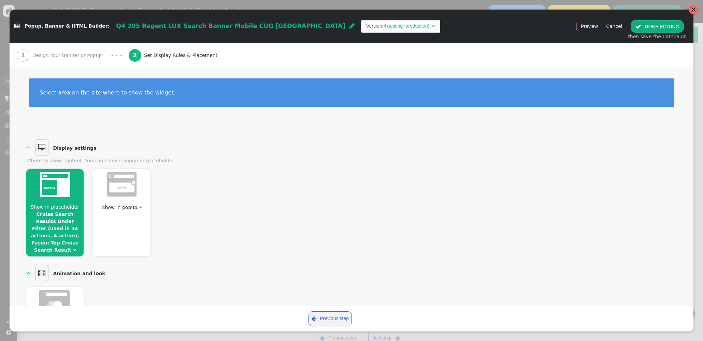
click at [692, 12] on div at bounding box center [693, 9] width 5 height 5
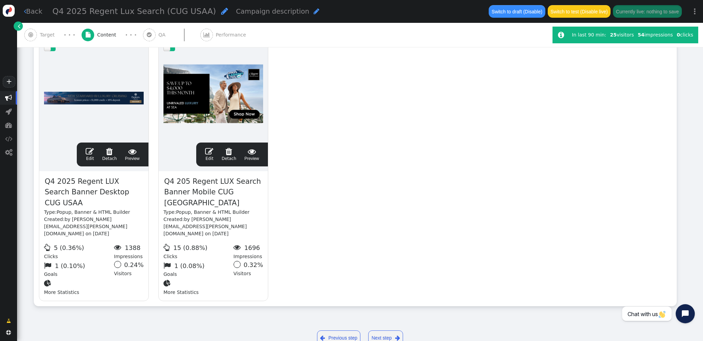
click at [89, 151] on span "" at bounding box center [90, 151] width 8 height 8
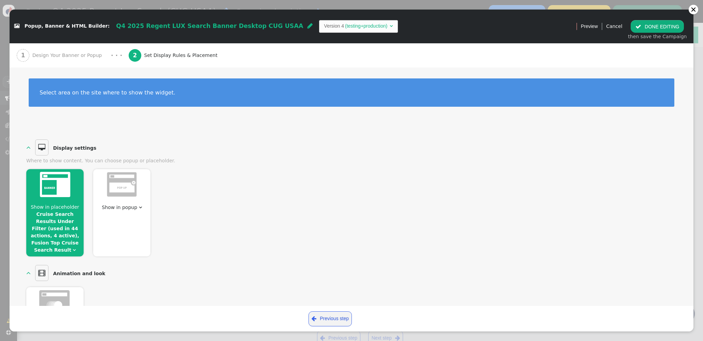
click at [57, 212] on link "Cruise Search Results Under Filter (used in 44 actions, 4 active), Fusion Top C…" at bounding box center [55, 232] width 48 height 41
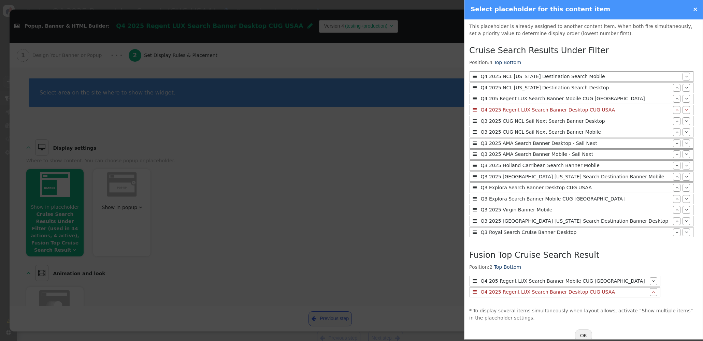
scroll to position [92, 0]
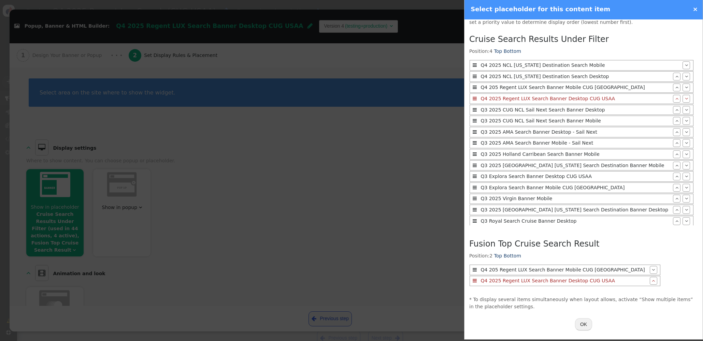
click at [587, 321] on button "OK" at bounding box center [583, 324] width 17 height 12
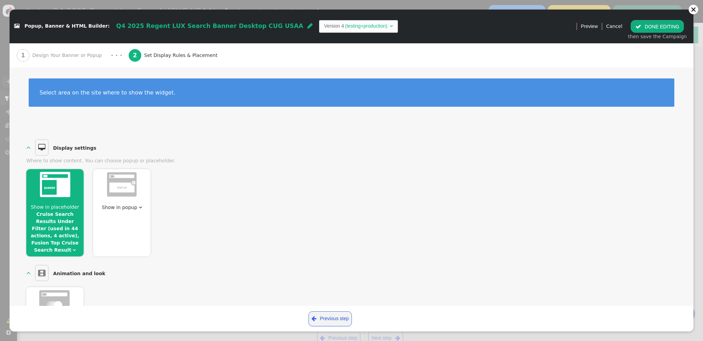
scroll to position [4, 0]
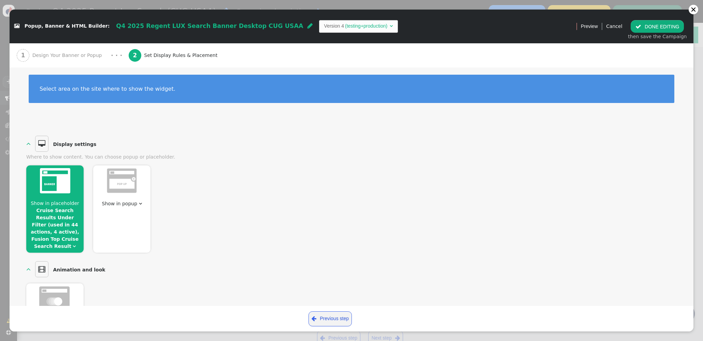
click at [650, 32] on button " DONE EDITING" at bounding box center [657, 26] width 53 height 12
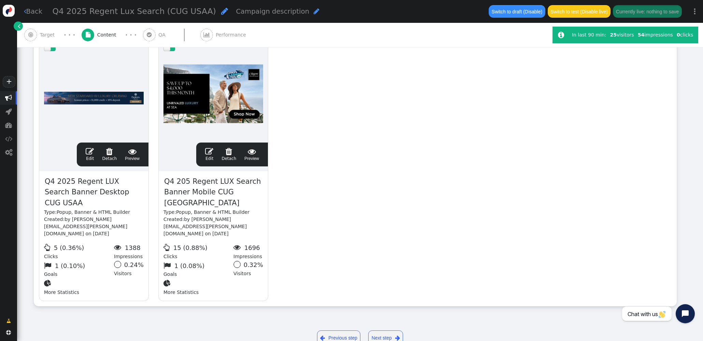
click at [356, 185] on div "drag this  Edit  Detach  Preview Q4 2025 Regent LUX Search Banner Desktop CU…" at bounding box center [355, 172] width 642 height 270
